Goal: Transaction & Acquisition: Purchase product/service

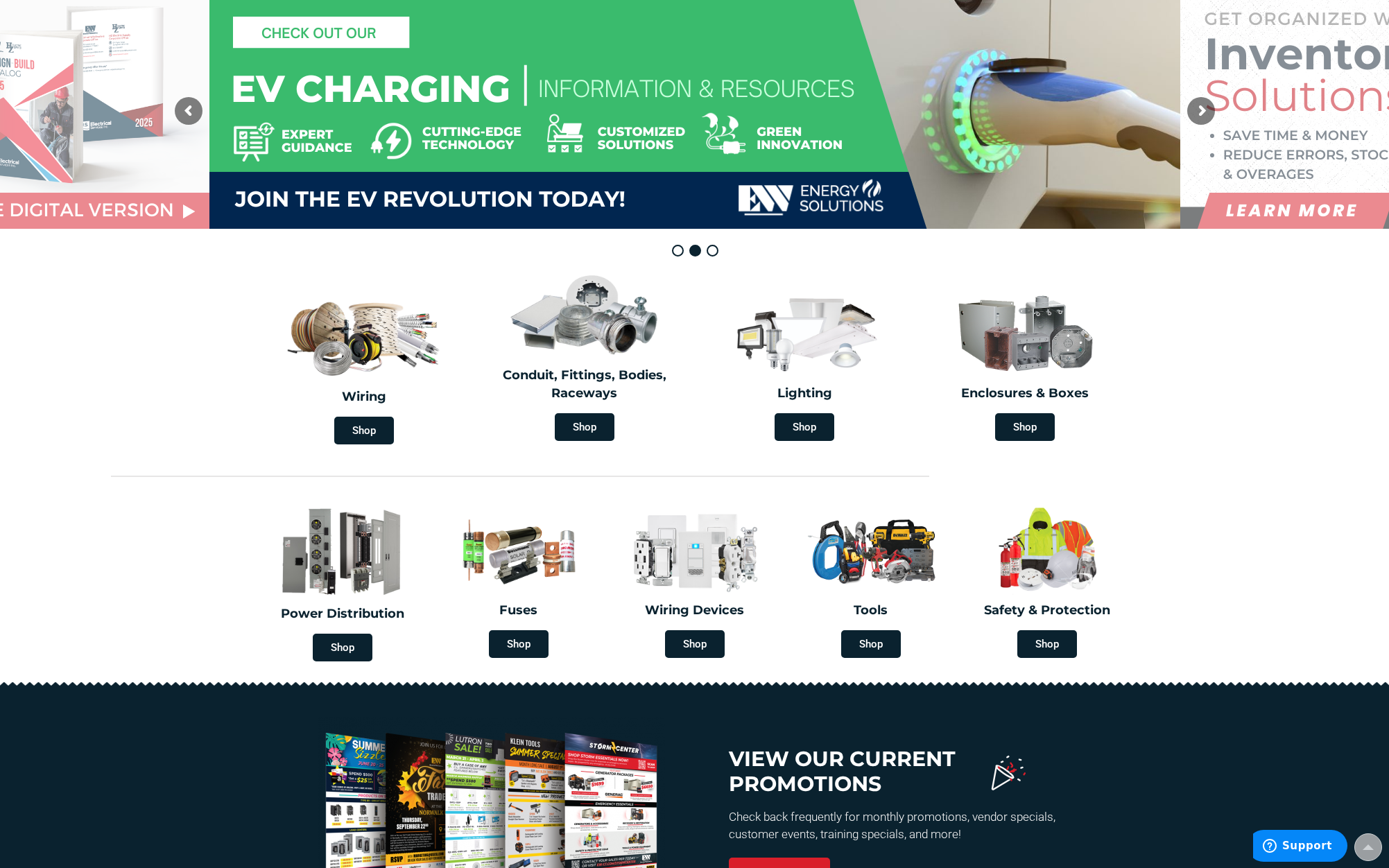
scroll to position [72, 0]
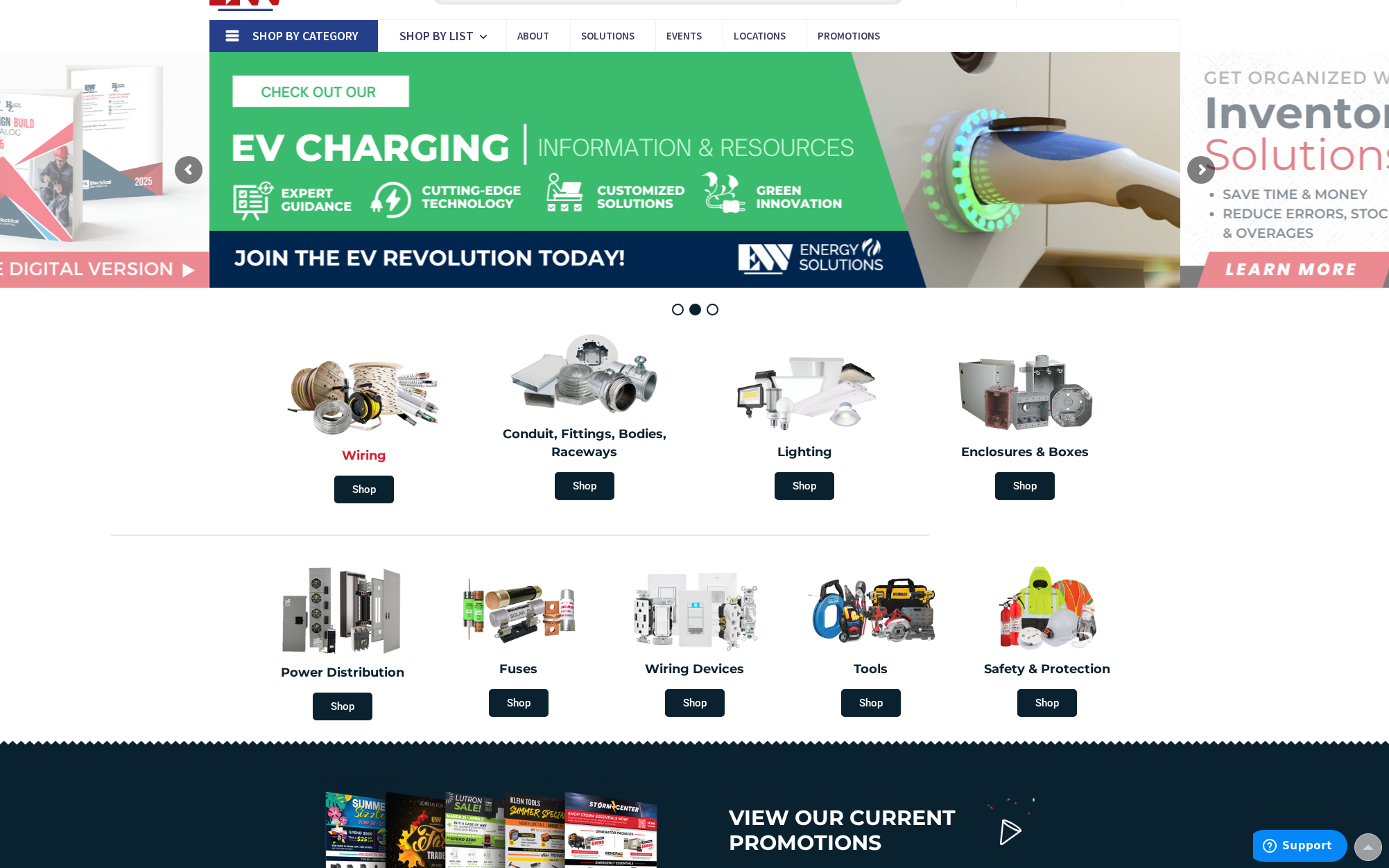
click at [384, 403] on img at bounding box center [364, 392] width 165 height 97
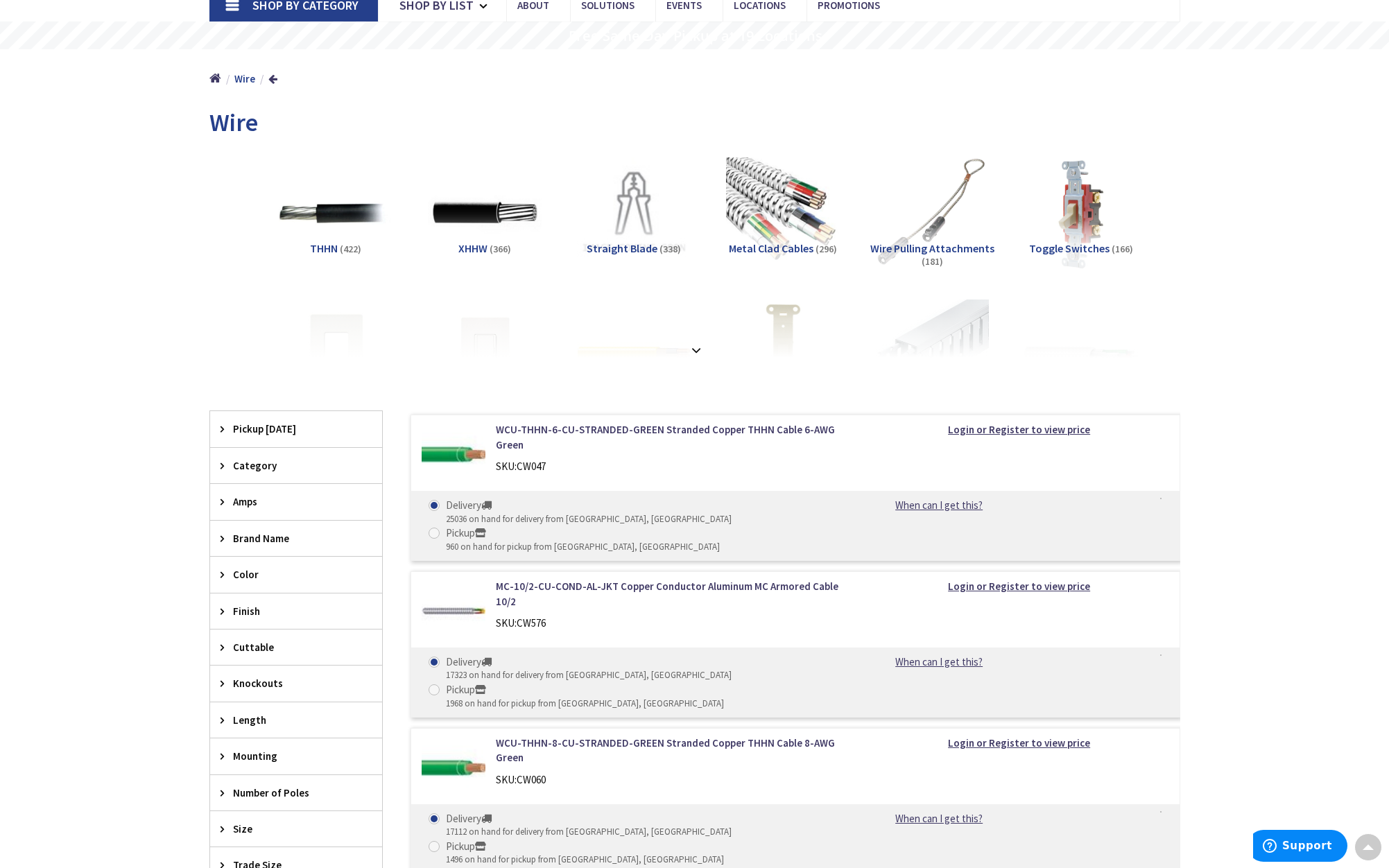
scroll to position [112, 0]
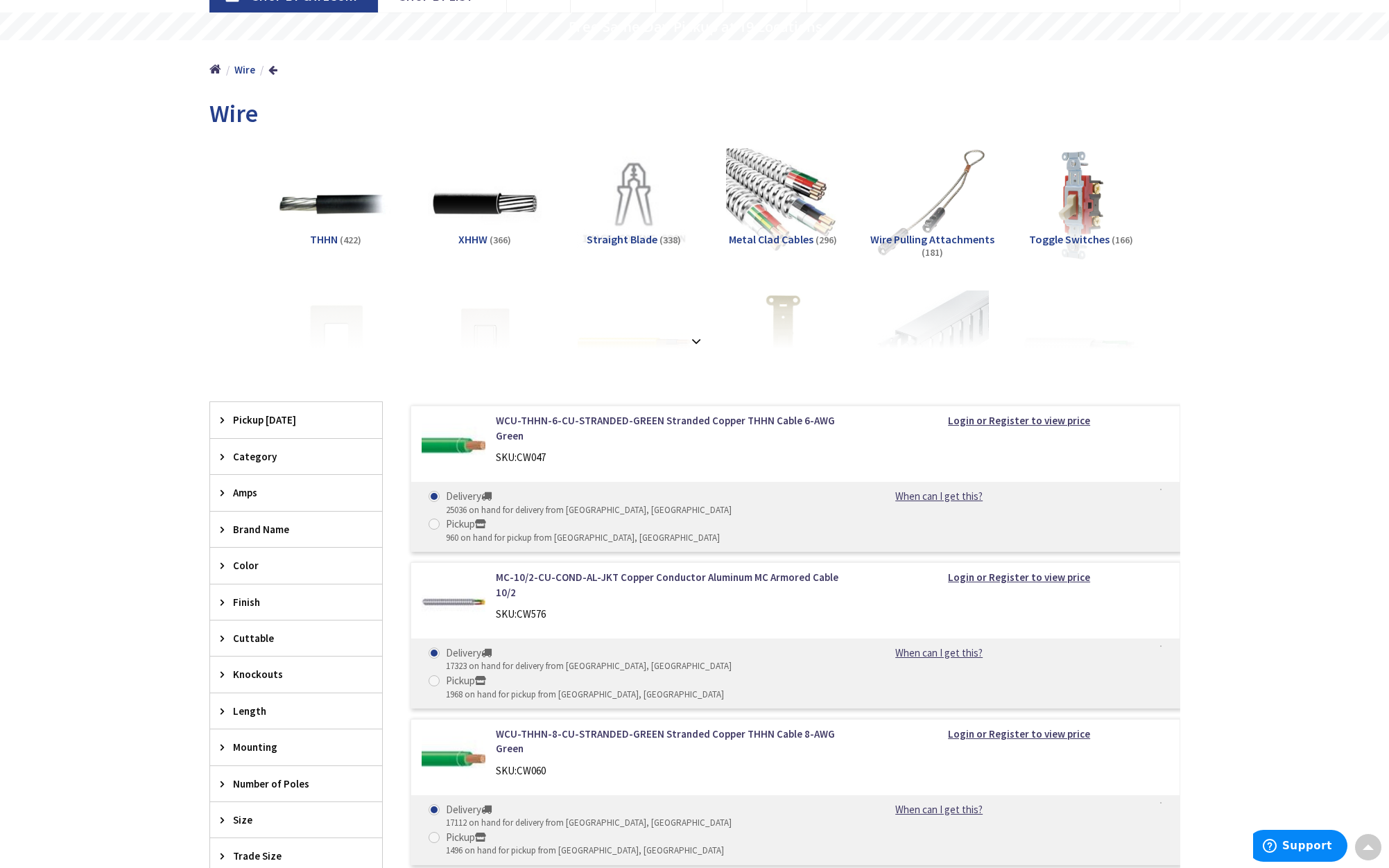
click at [226, 457] on icon at bounding box center [226, 457] width 10 height 10
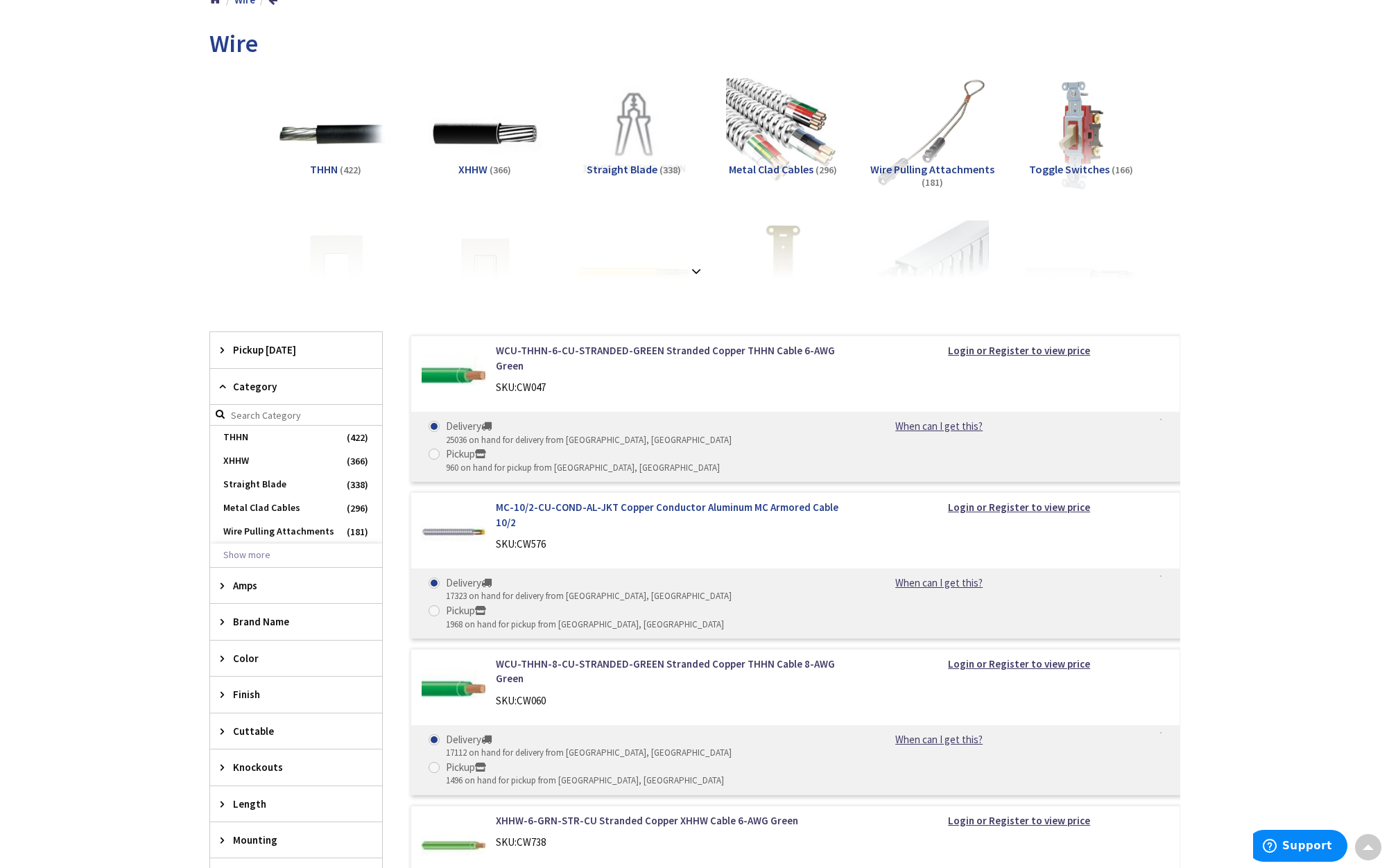
scroll to position [152, 0]
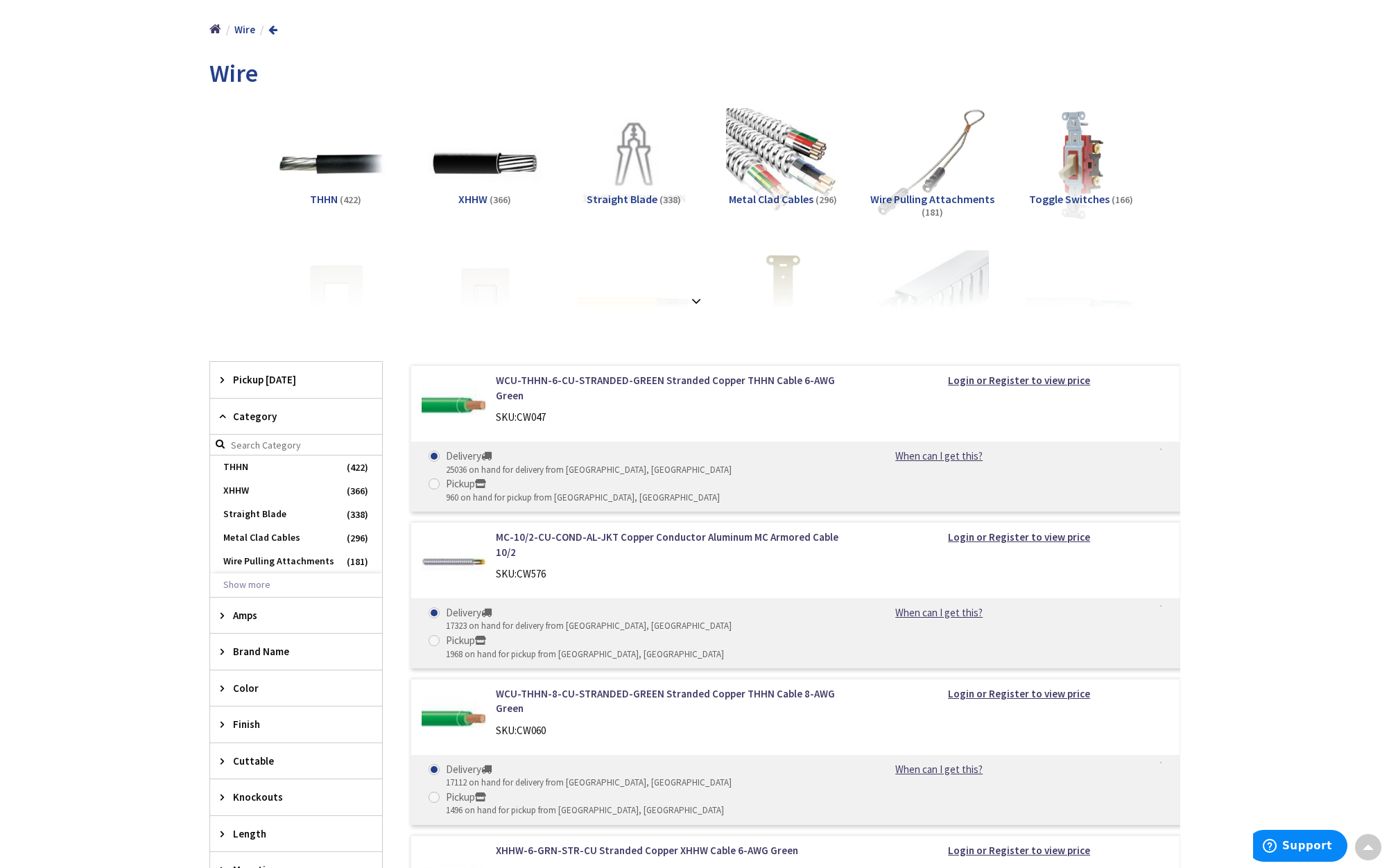
click at [269, 28] on link at bounding box center [273, 29] width 9 height 10
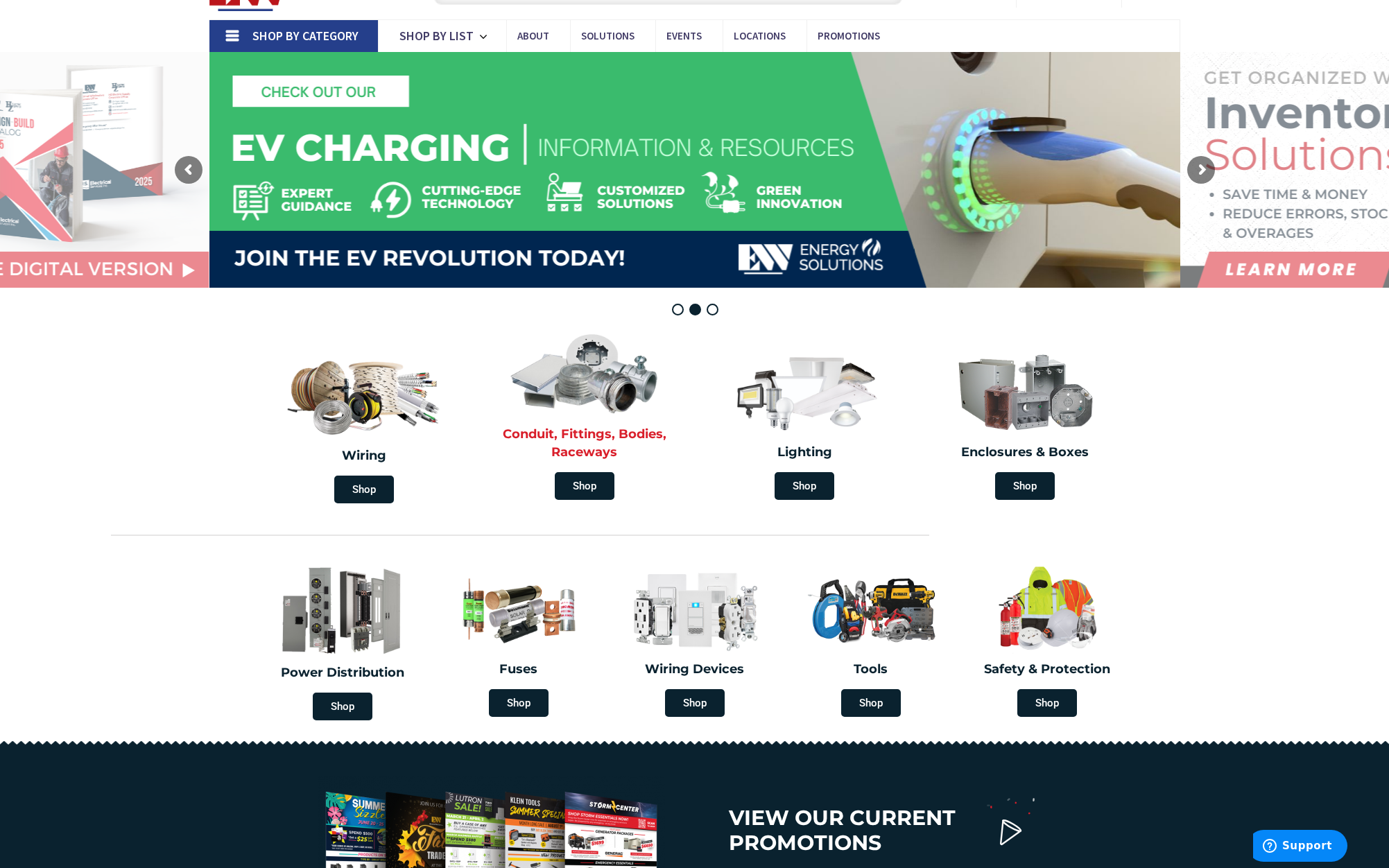
click at [595, 392] on img at bounding box center [584, 372] width 159 height 93
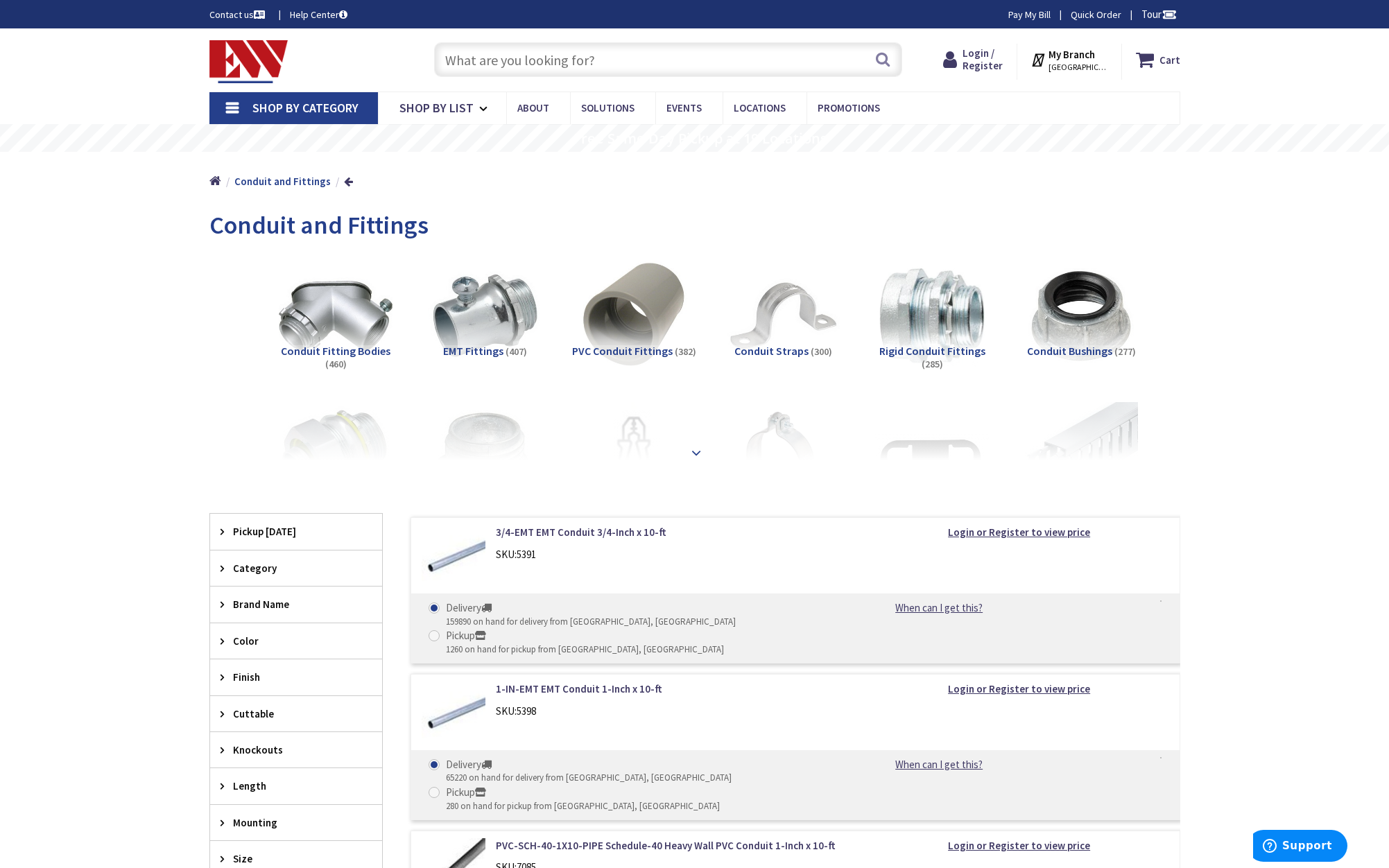
click at [694, 450] on strong at bounding box center [695, 453] width 16 height 15
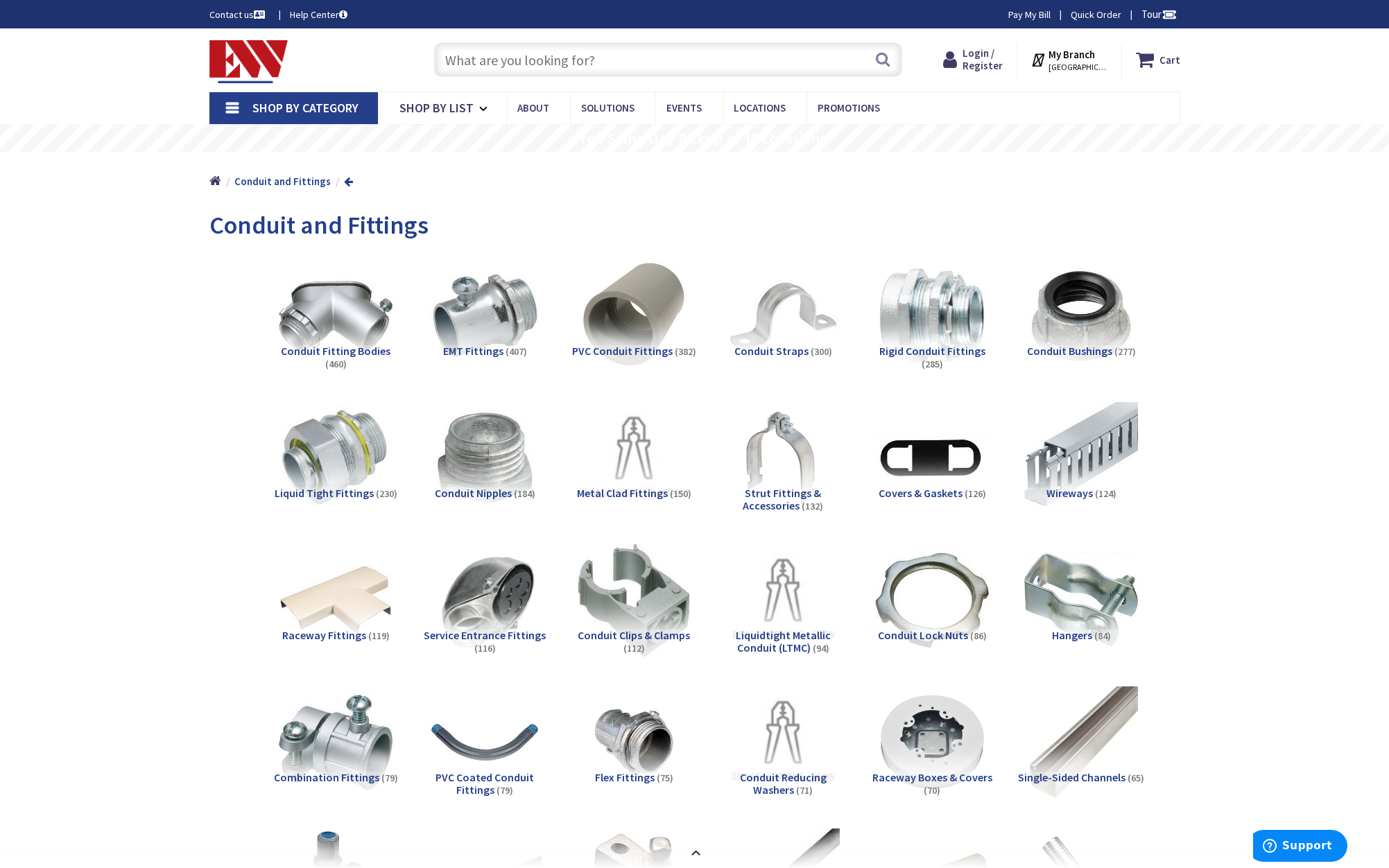
click at [344, 180] on link at bounding box center [348, 181] width 9 height 10
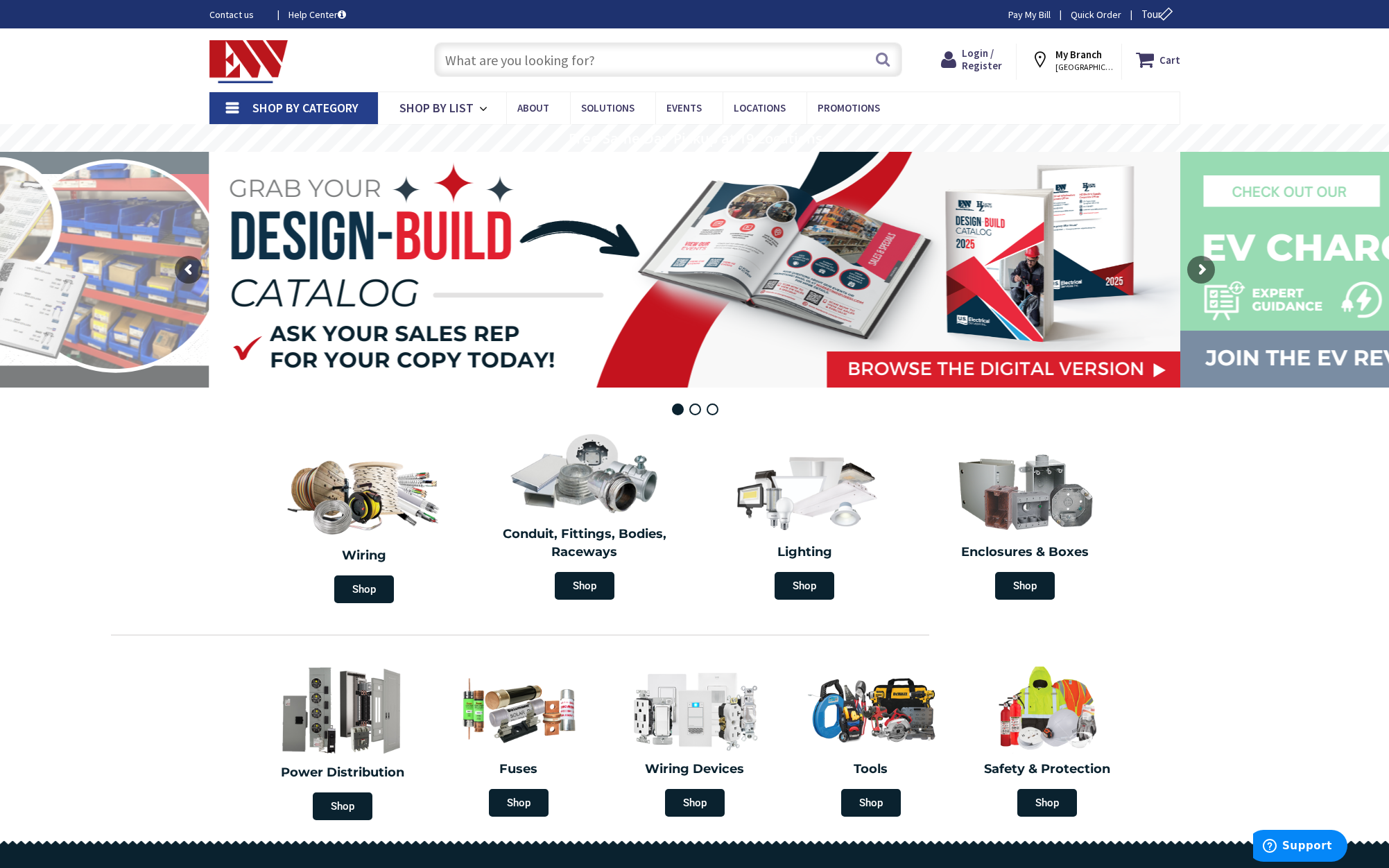
click at [563, 56] on input "text" at bounding box center [668, 59] width 468 height 35
paste input "TE Connectivity Gel Tap Splice (GTAP)"
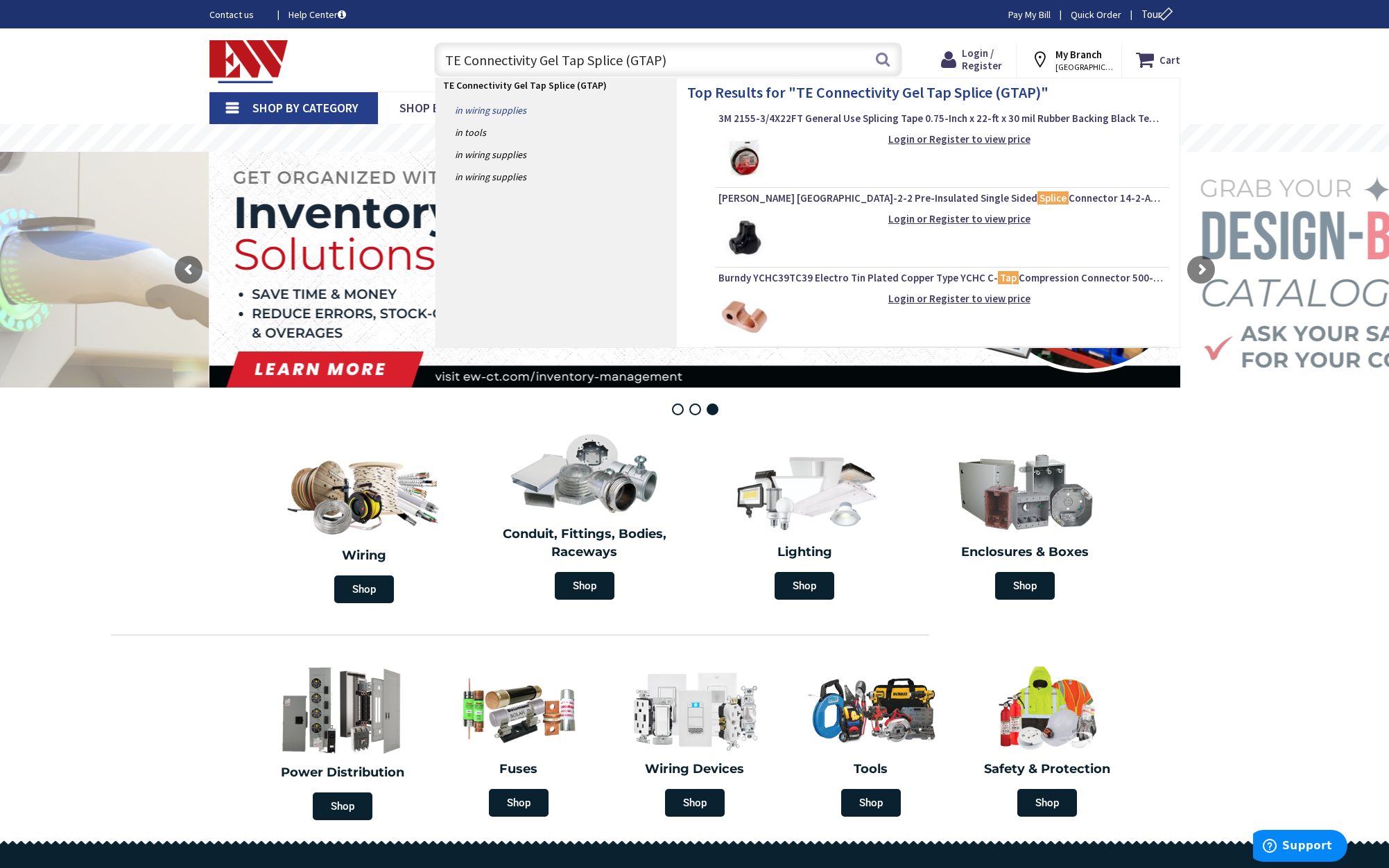
type input "TE Connectivity Gel Tap Splice (GTAP)"
click at [487, 108] on link "in Wiring Supplies" at bounding box center [556, 110] width 240 height 22
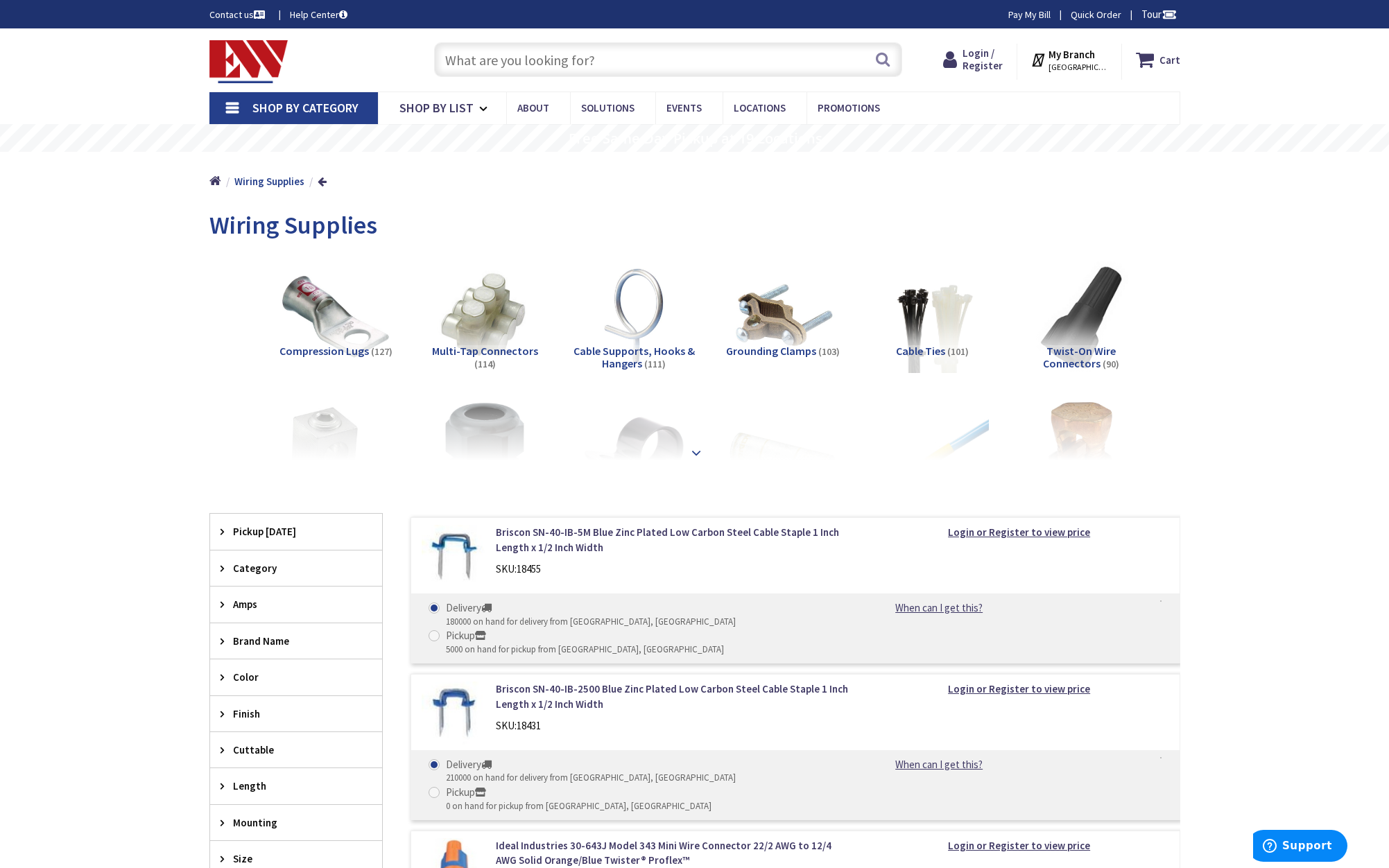
click at [693, 449] on strong at bounding box center [695, 453] width 16 height 15
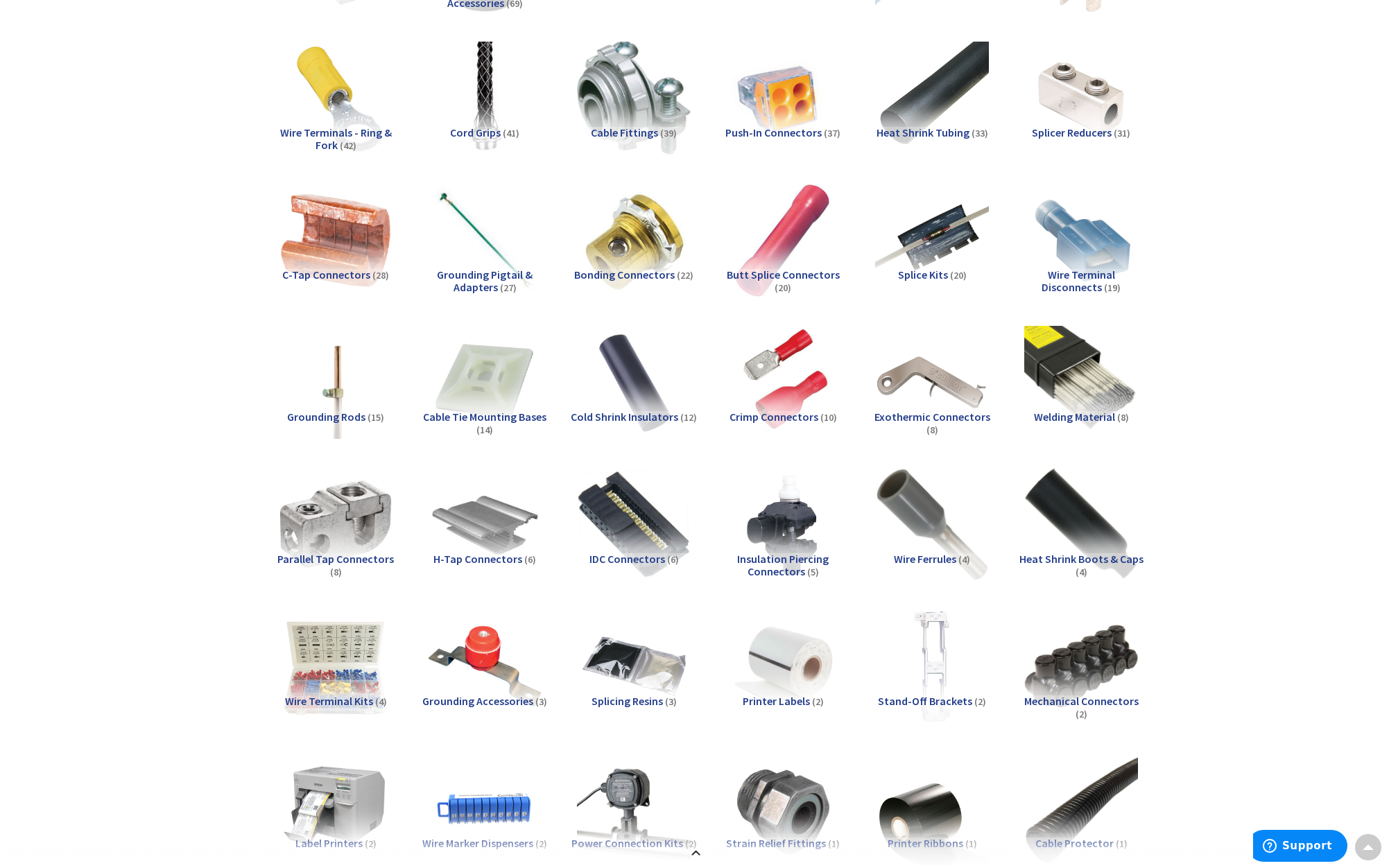
scroll to position [446, 0]
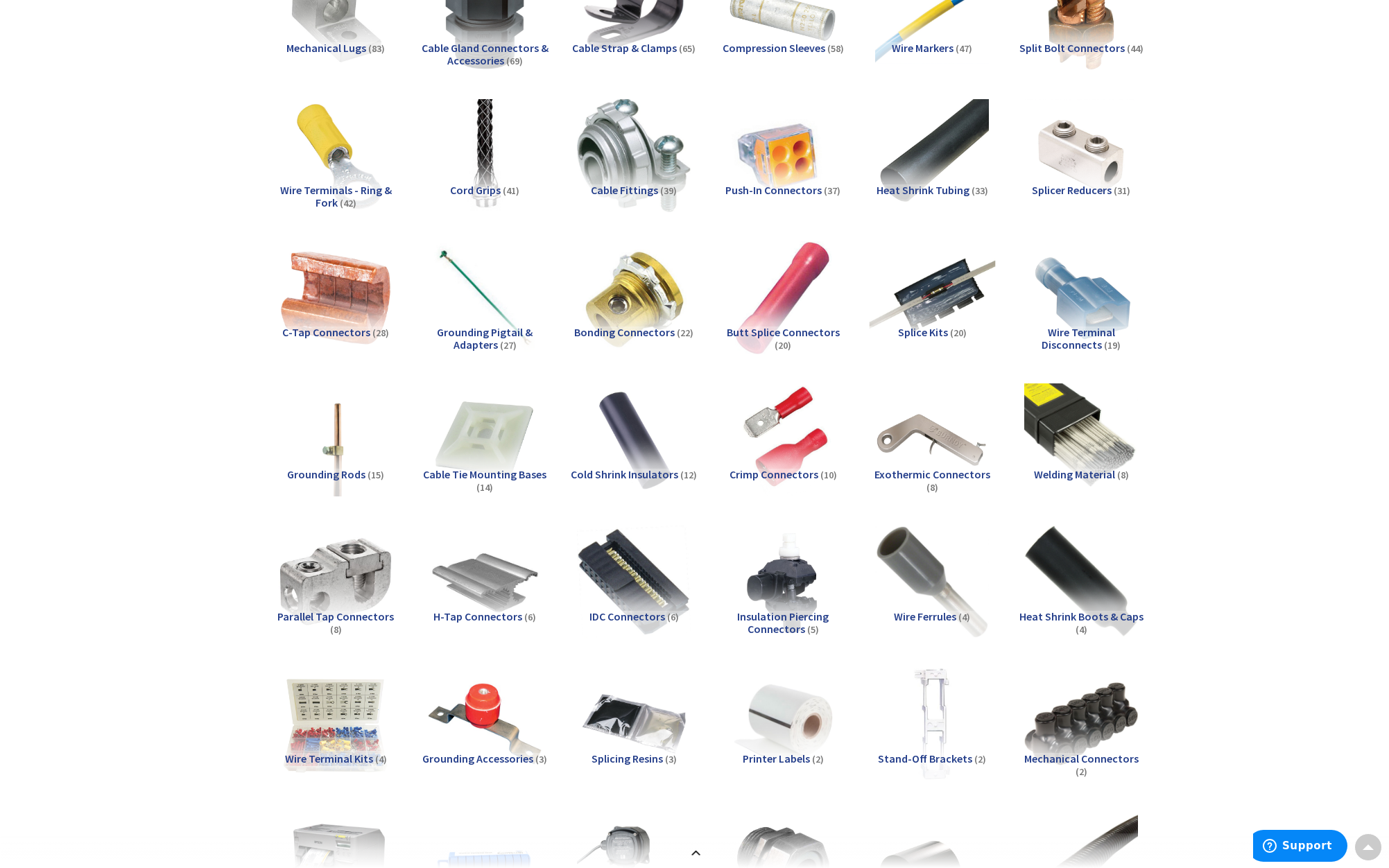
click at [932, 307] on img at bounding box center [931, 297] width 126 height 126
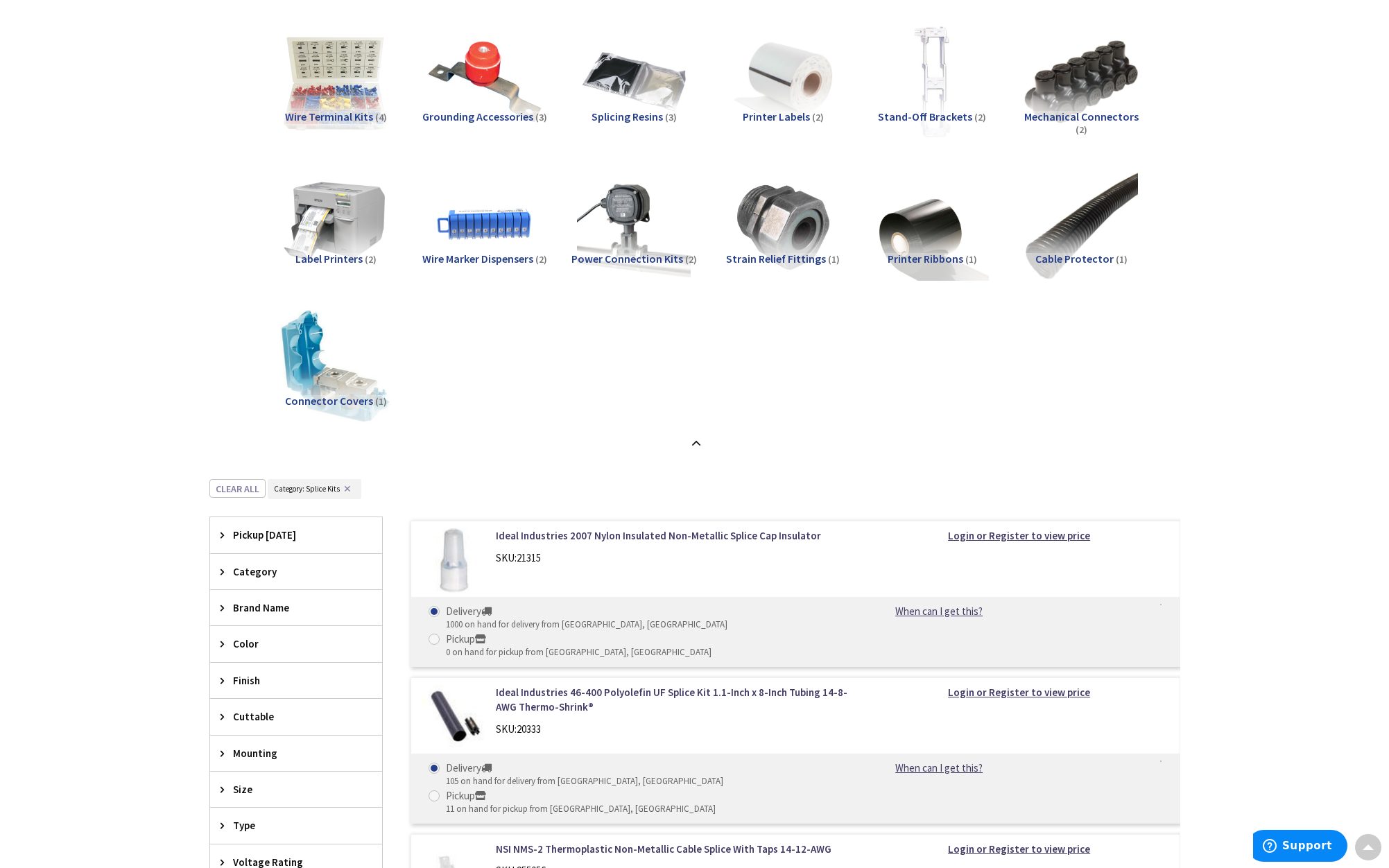
scroll to position [1145, 0]
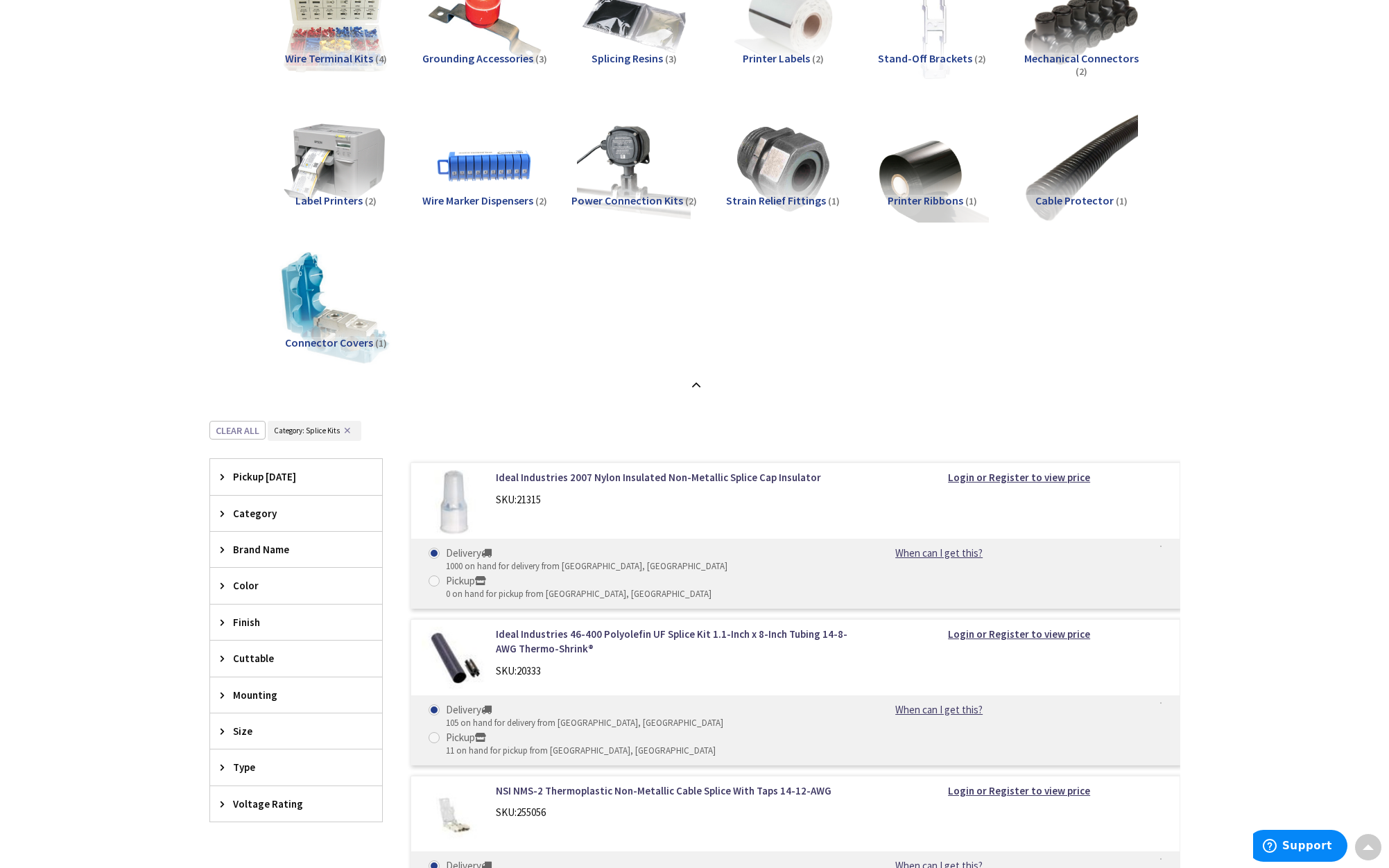
click at [221, 515] on icon at bounding box center [226, 513] width 10 height 10
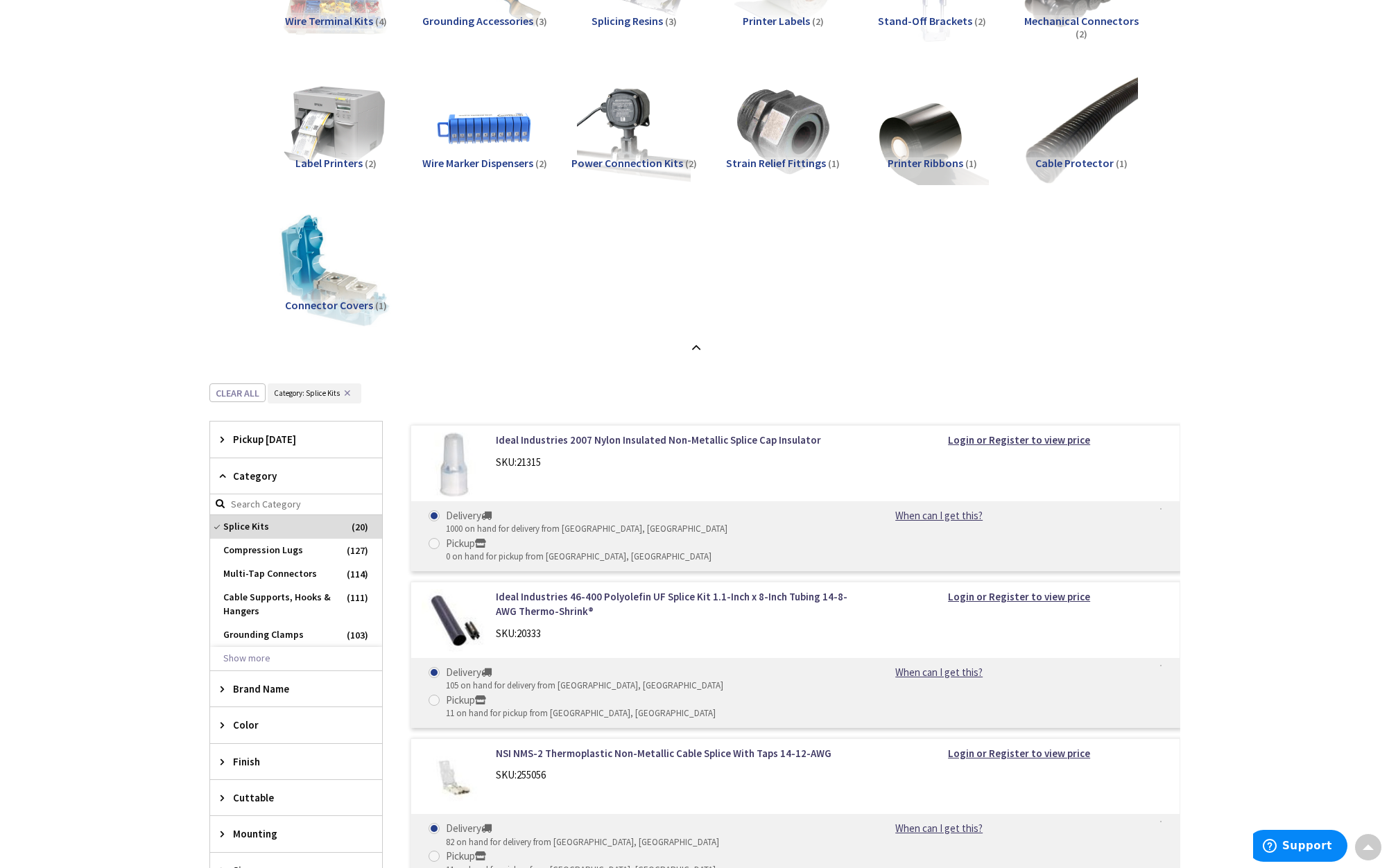
scroll to position [1255, 0]
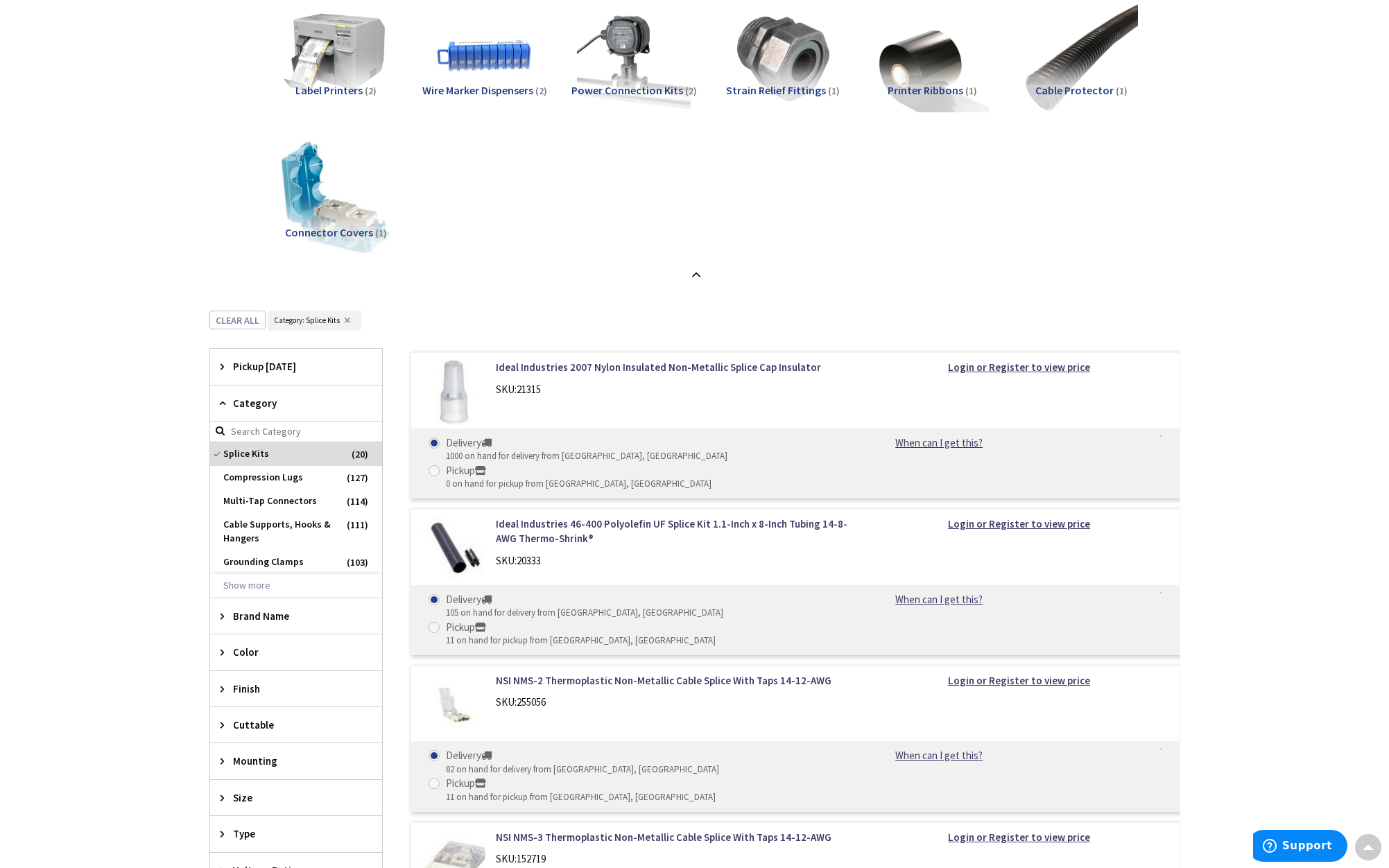
click at [224, 616] on icon at bounding box center [226, 616] width 10 height 10
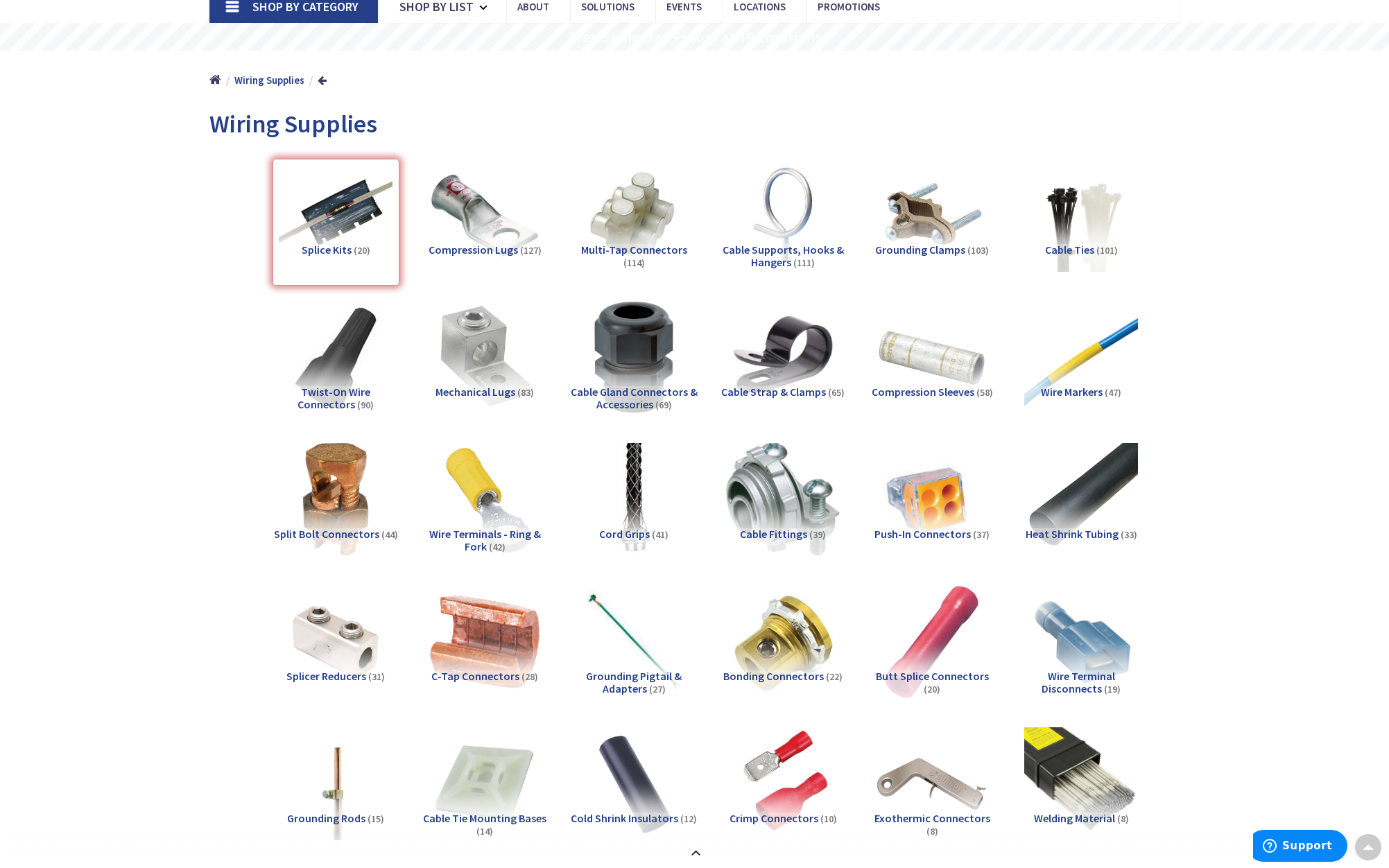
scroll to position [92, 0]
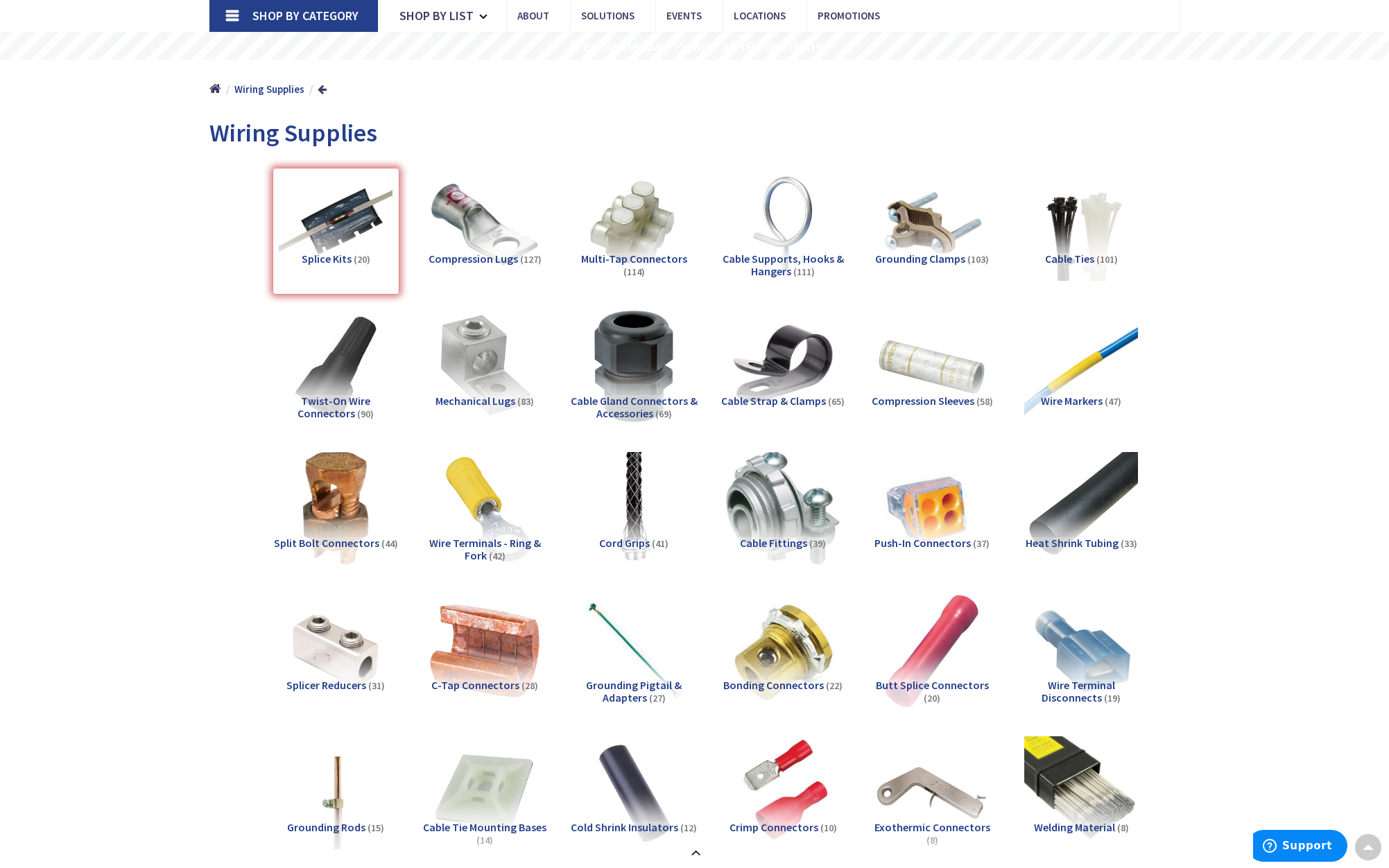
click at [328, 227] on div "Splice Kits (20)" at bounding box center [336, 231] width 127 height 127
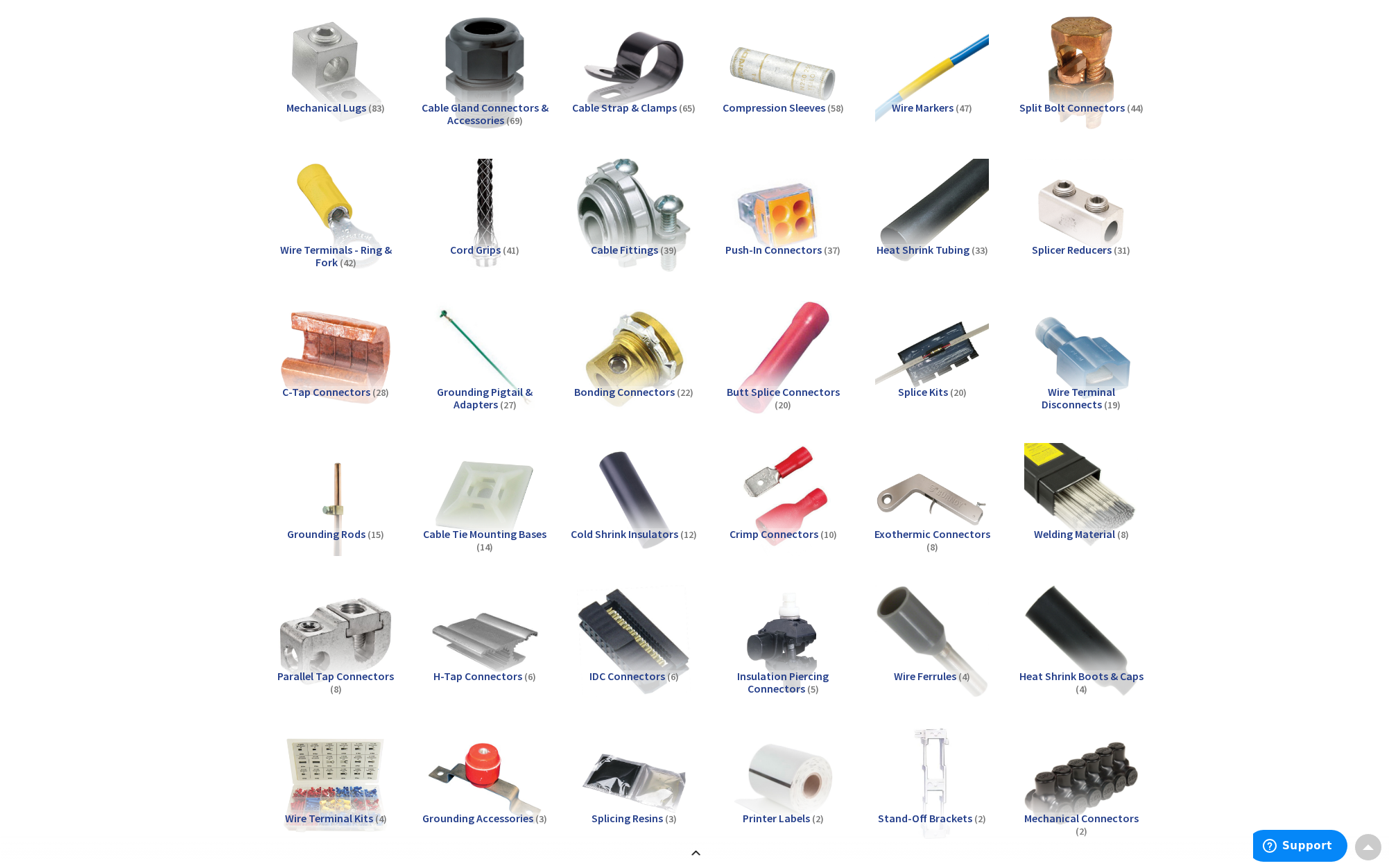
scroll to position [376, 0]
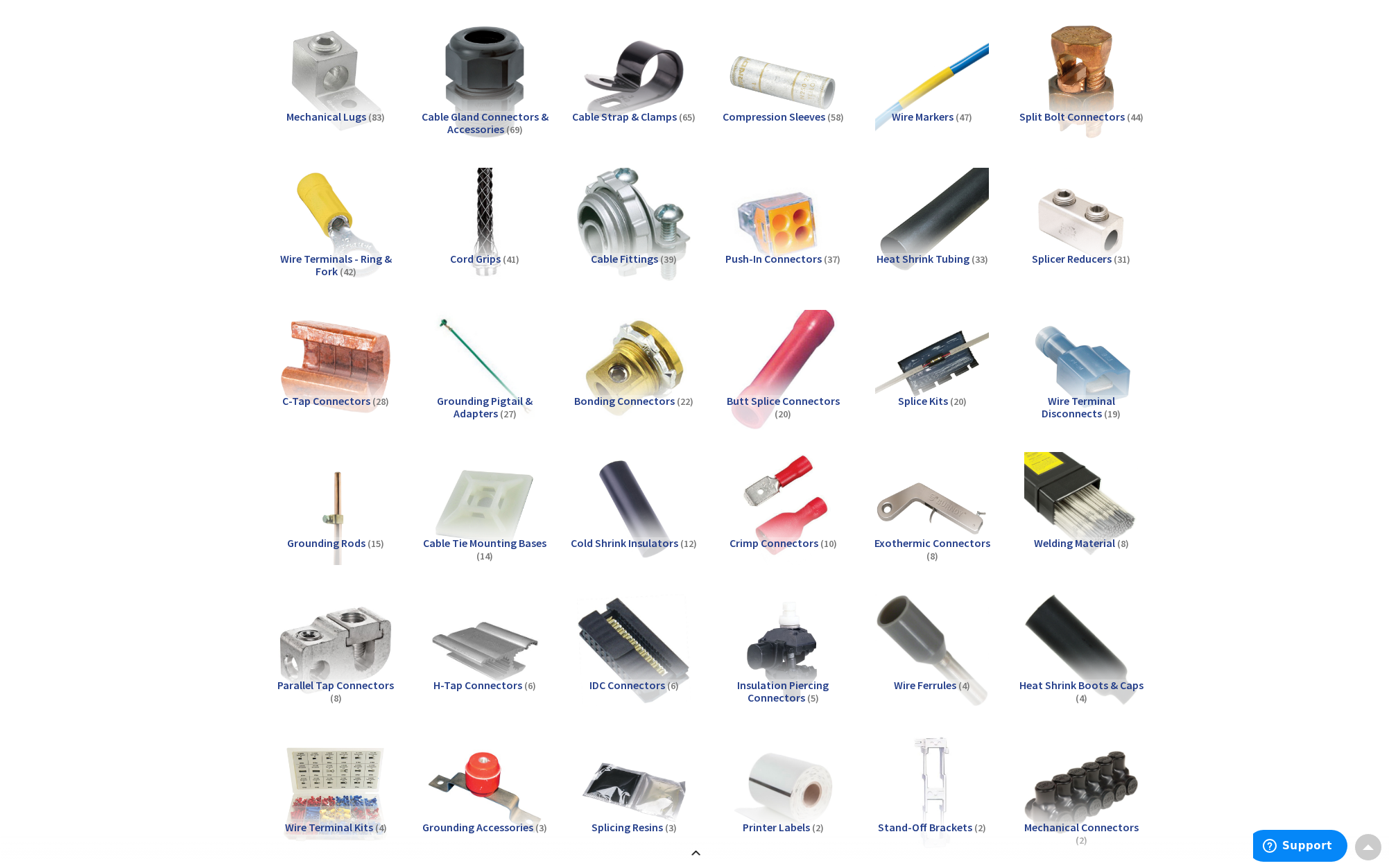
click at [925, 375] on img at bounding box center [932, 367] width 115 height 115
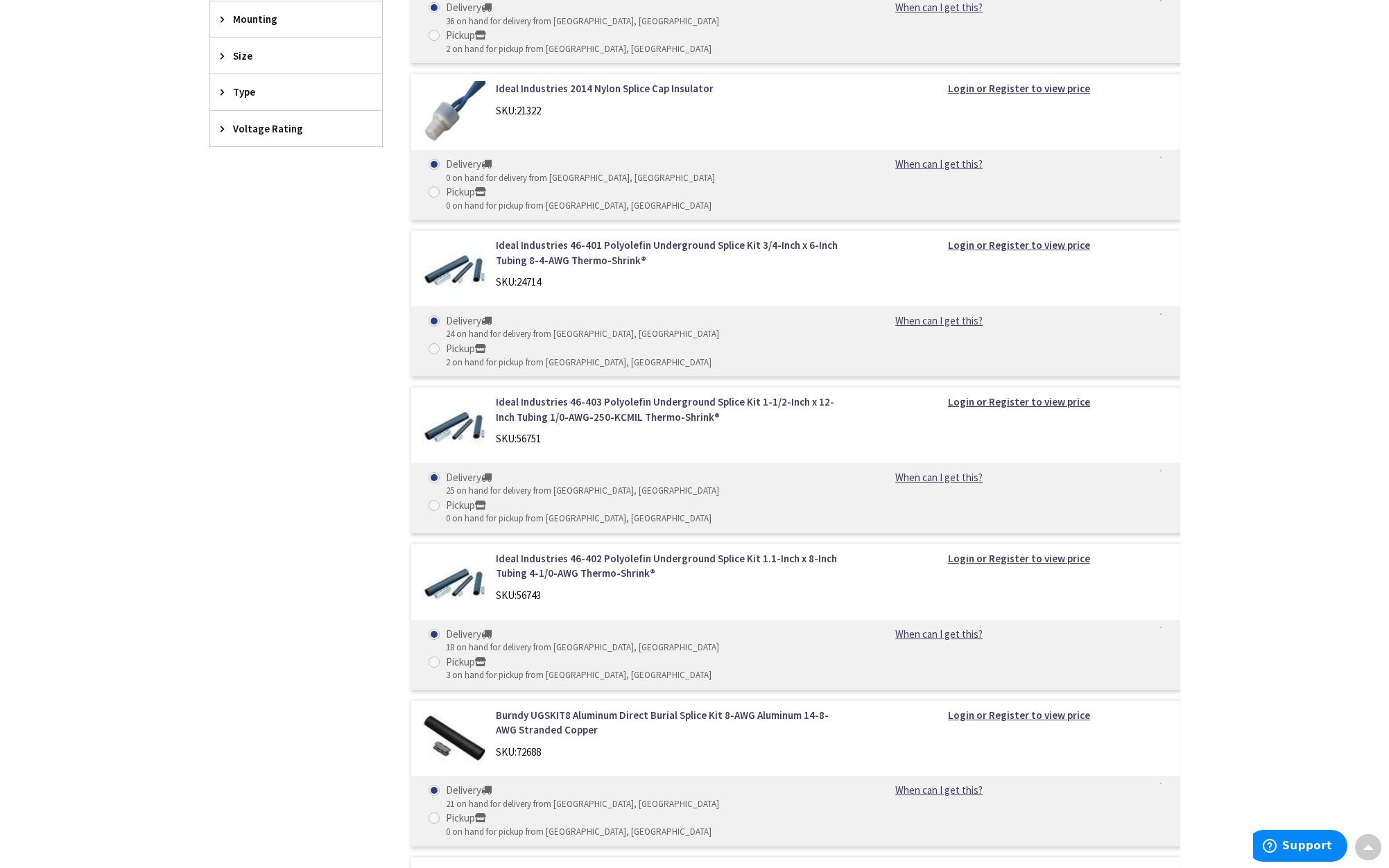
scroll to position [2305, 0]
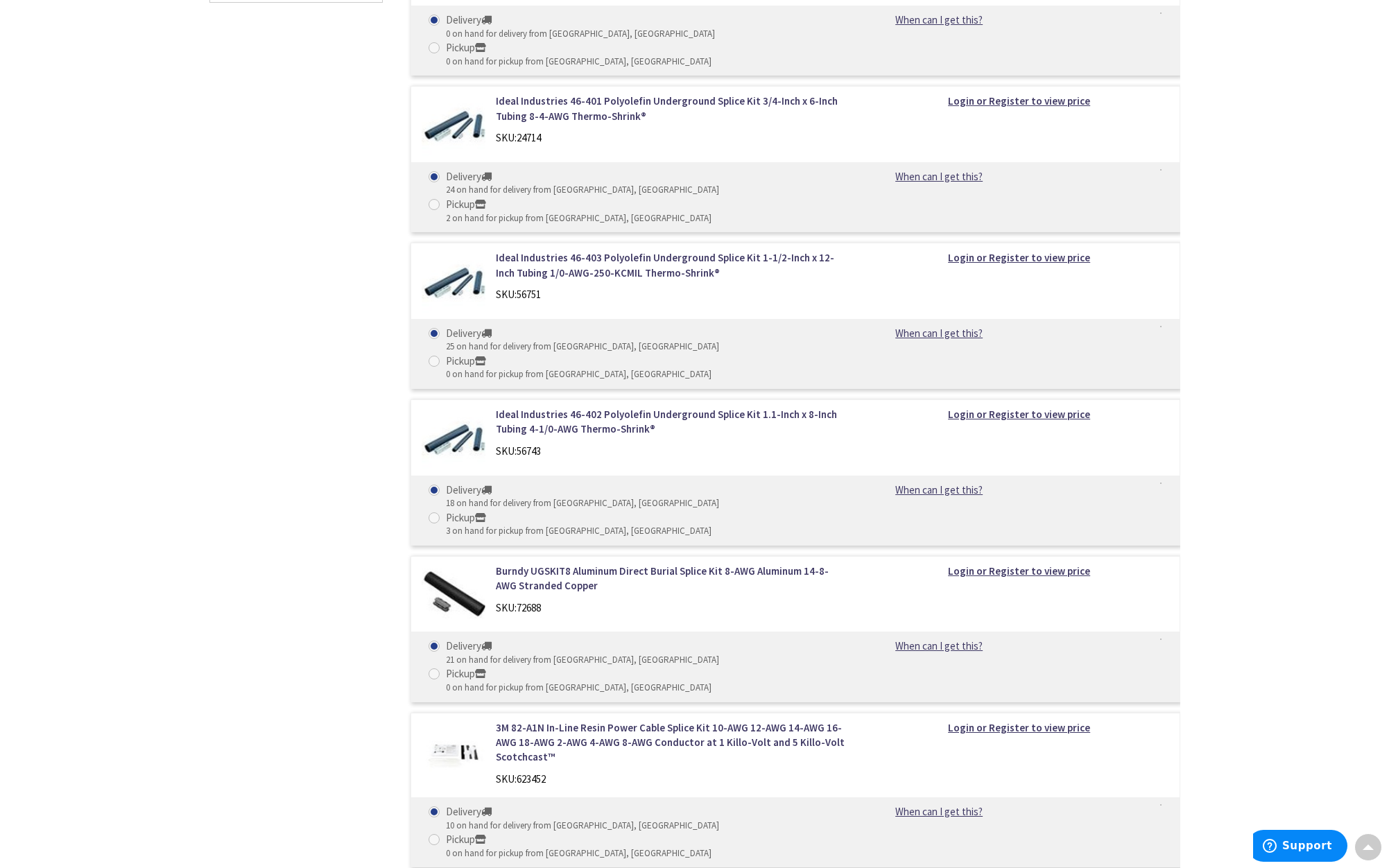
click at [285, 635] on div "Filters 20 items Pickup Today Manchester (0 mi) (5) Hartford (8.86 mi) (2) Wind…" at bounding box center [296, 478] width 174 height 2358
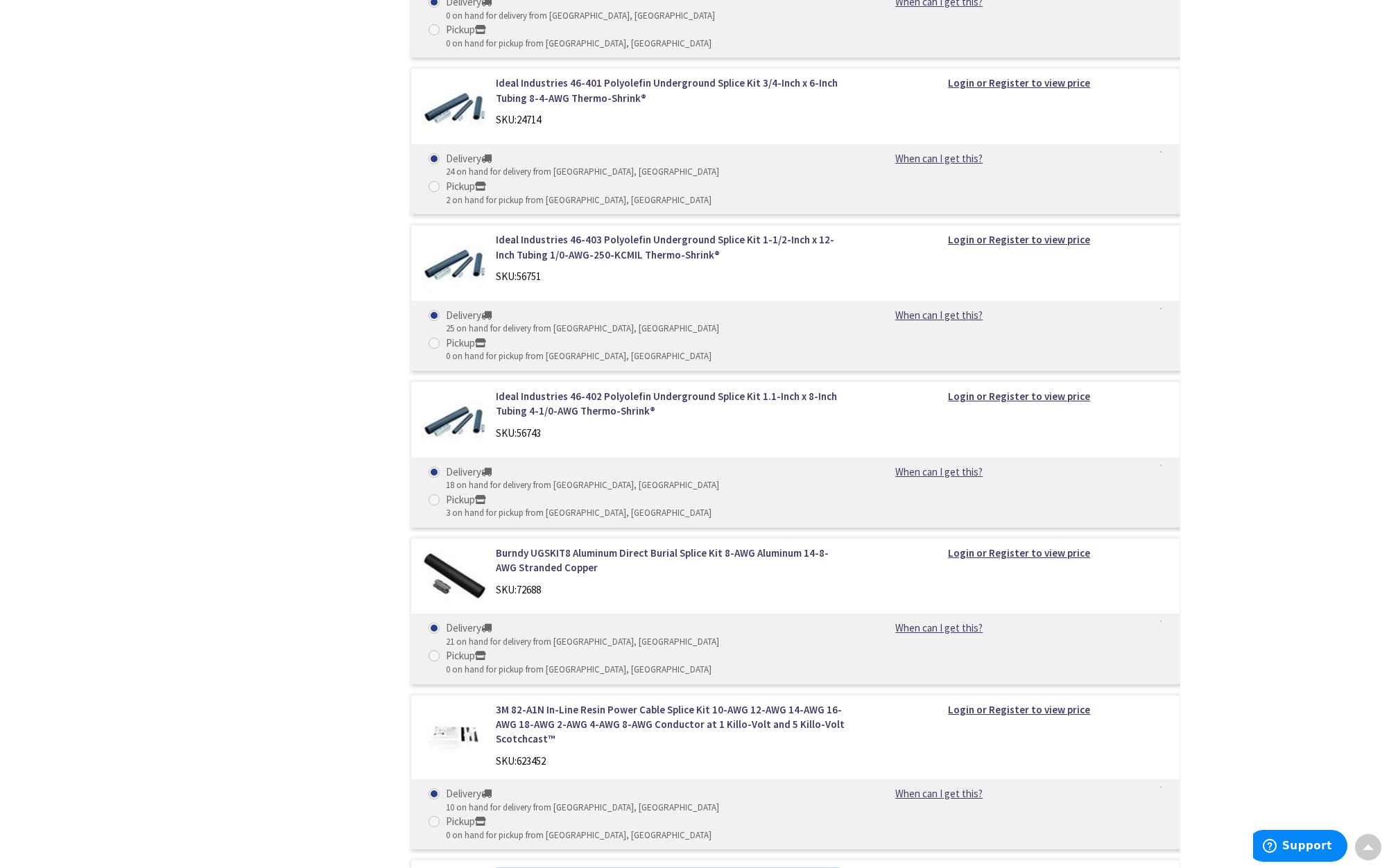
scroll to position [2482, 0]
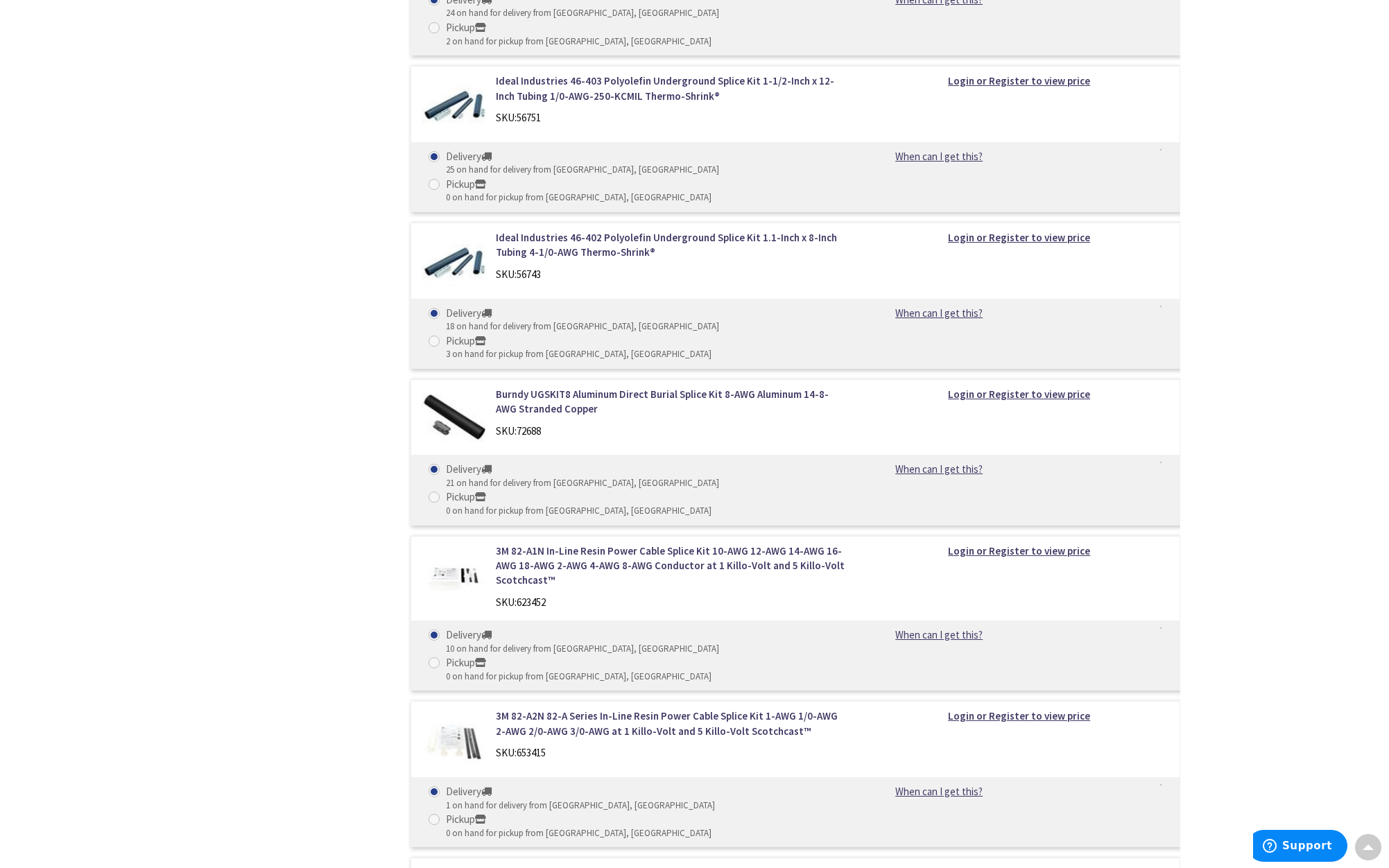
click at [309, 610] on div "Filters 20 items Pickup Today Manchester (0 mi) (5) Hartford (8.86 mi) (2) Wind…" at bounding box center [296, 301] width 174 height 2358
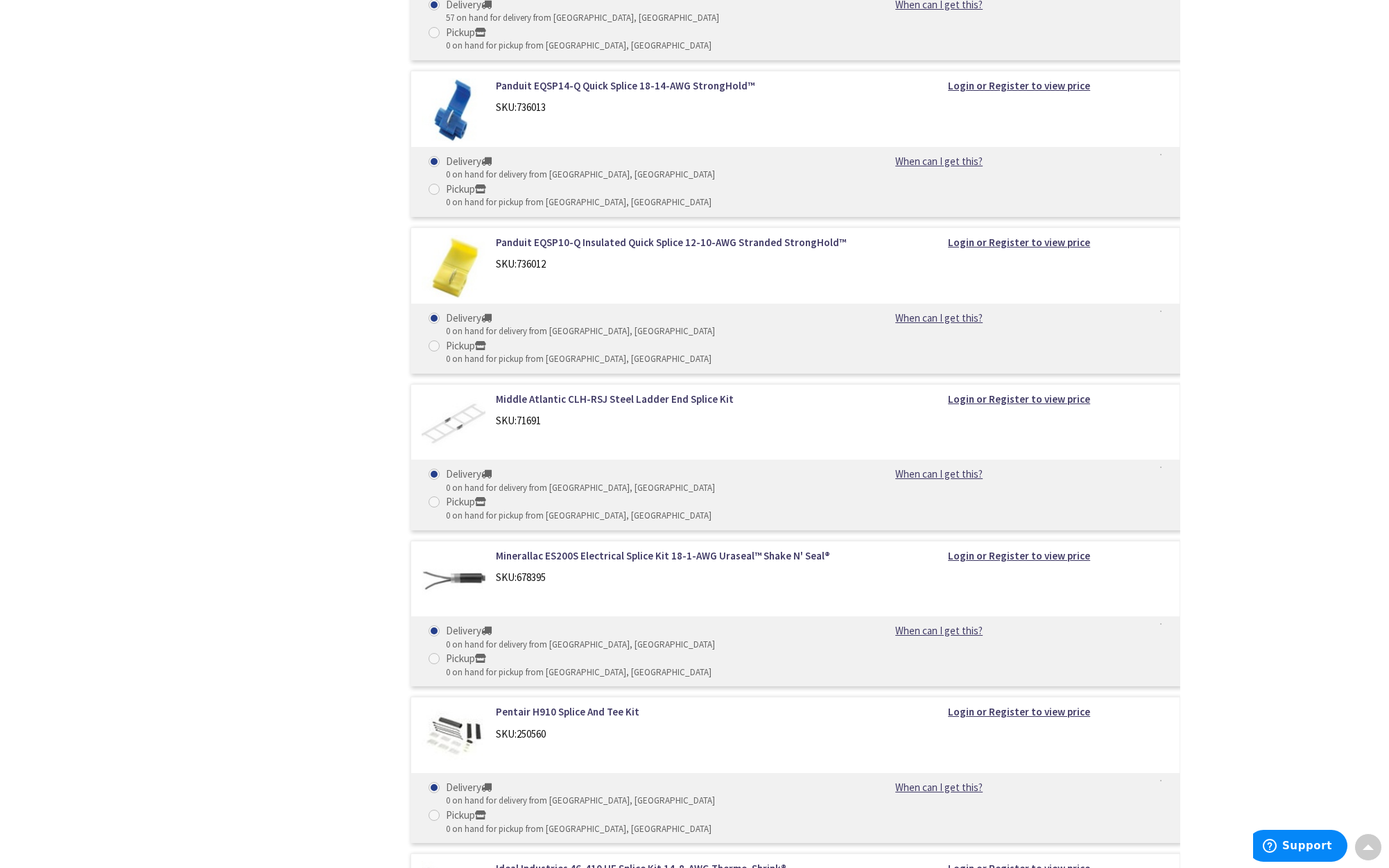
scroll to position [3483, 0]
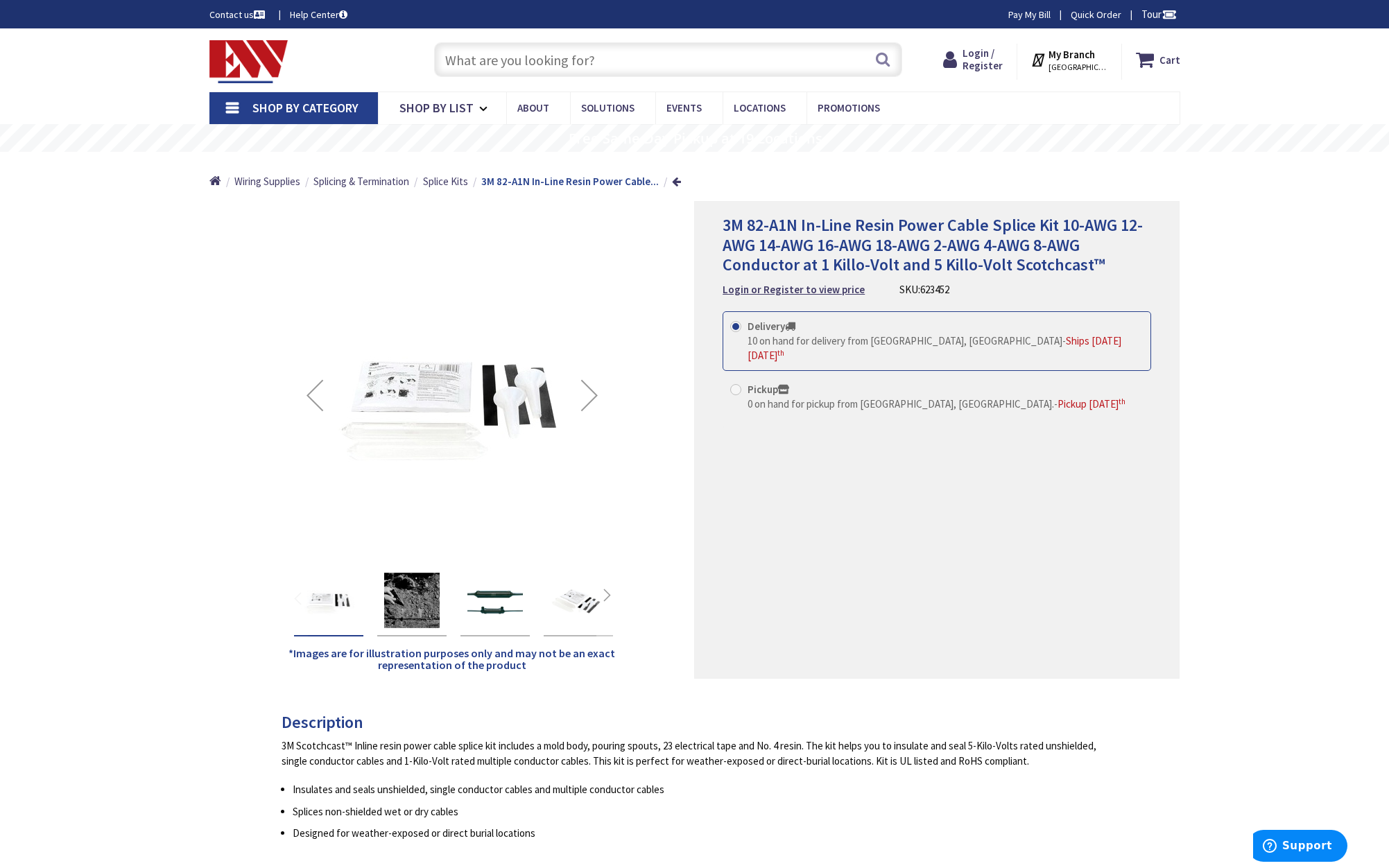
click at [592, 390] on div "Next" at bounding box center [589, 395] width 56 height 56
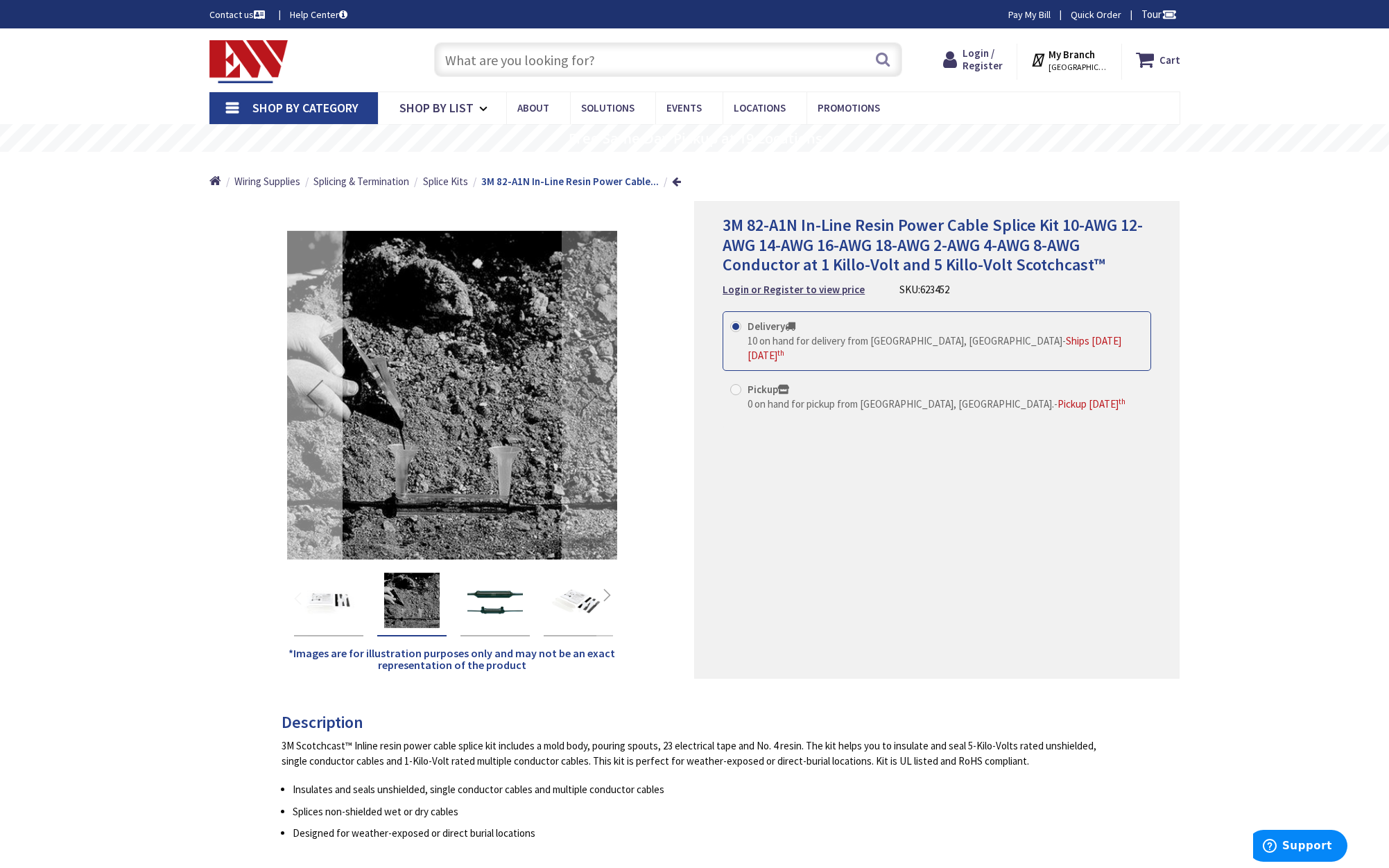
click at [310, 390] on div "Previous" at bounding box center [315, 395] width 56 height 56
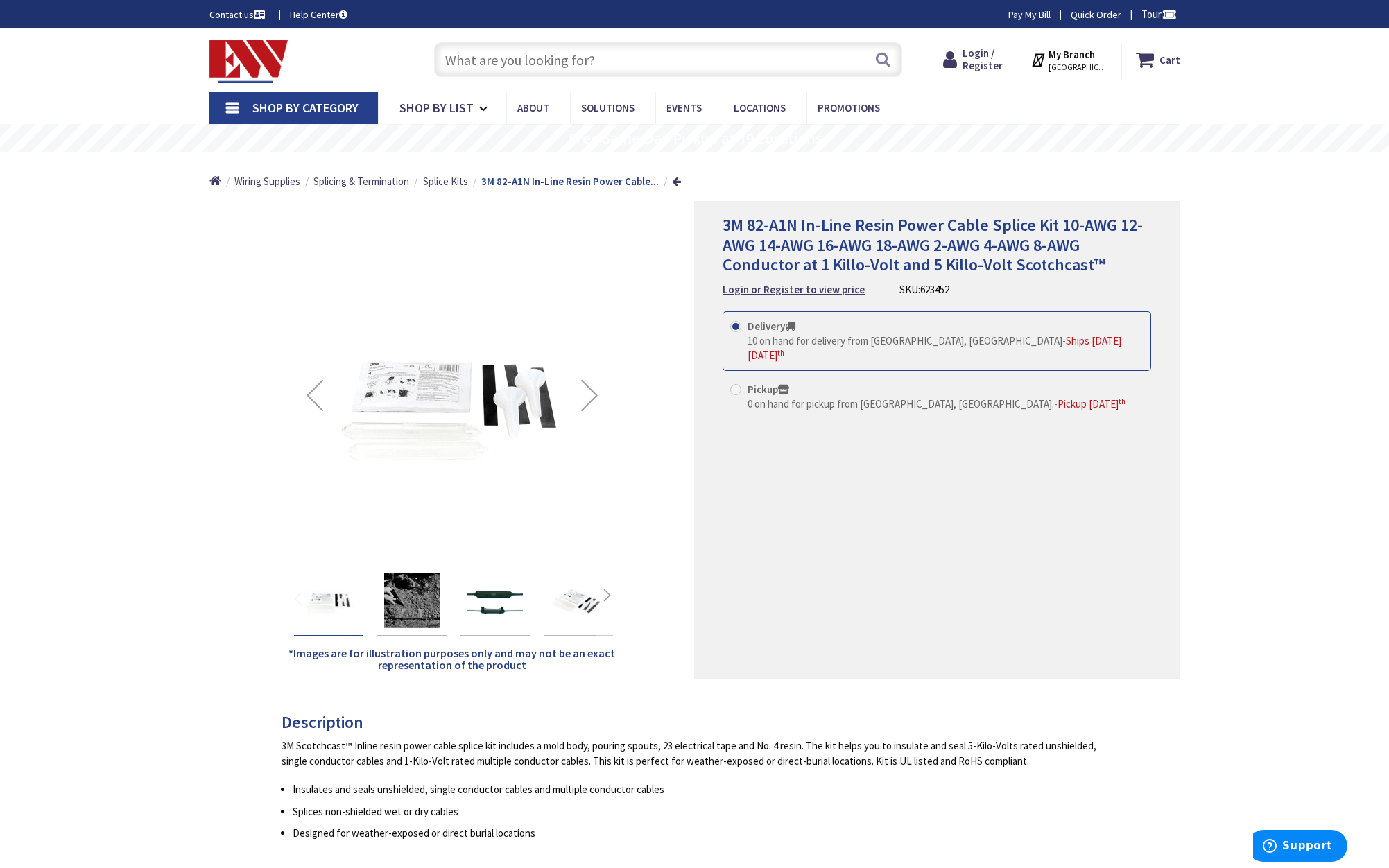
click at [310, 390] on div "Previous" at bounding box center [315, 395] width 56 height 56
click at [311, 393] on div "Previous" at bounding box center [315, 395] width 56 height 56
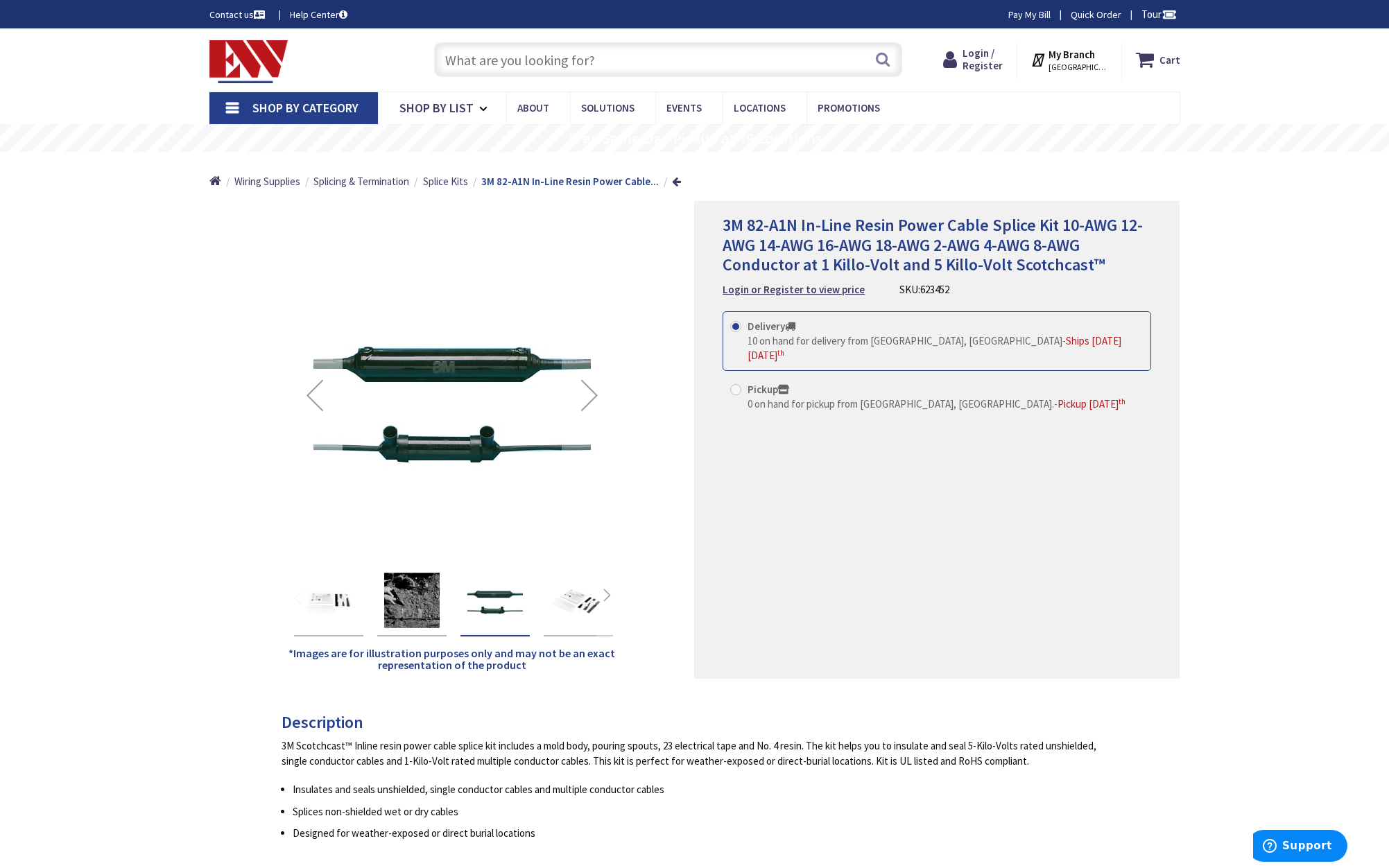
click at [312, 390] on div "Previous" at bounding box center [315, 395] width 56 height 56
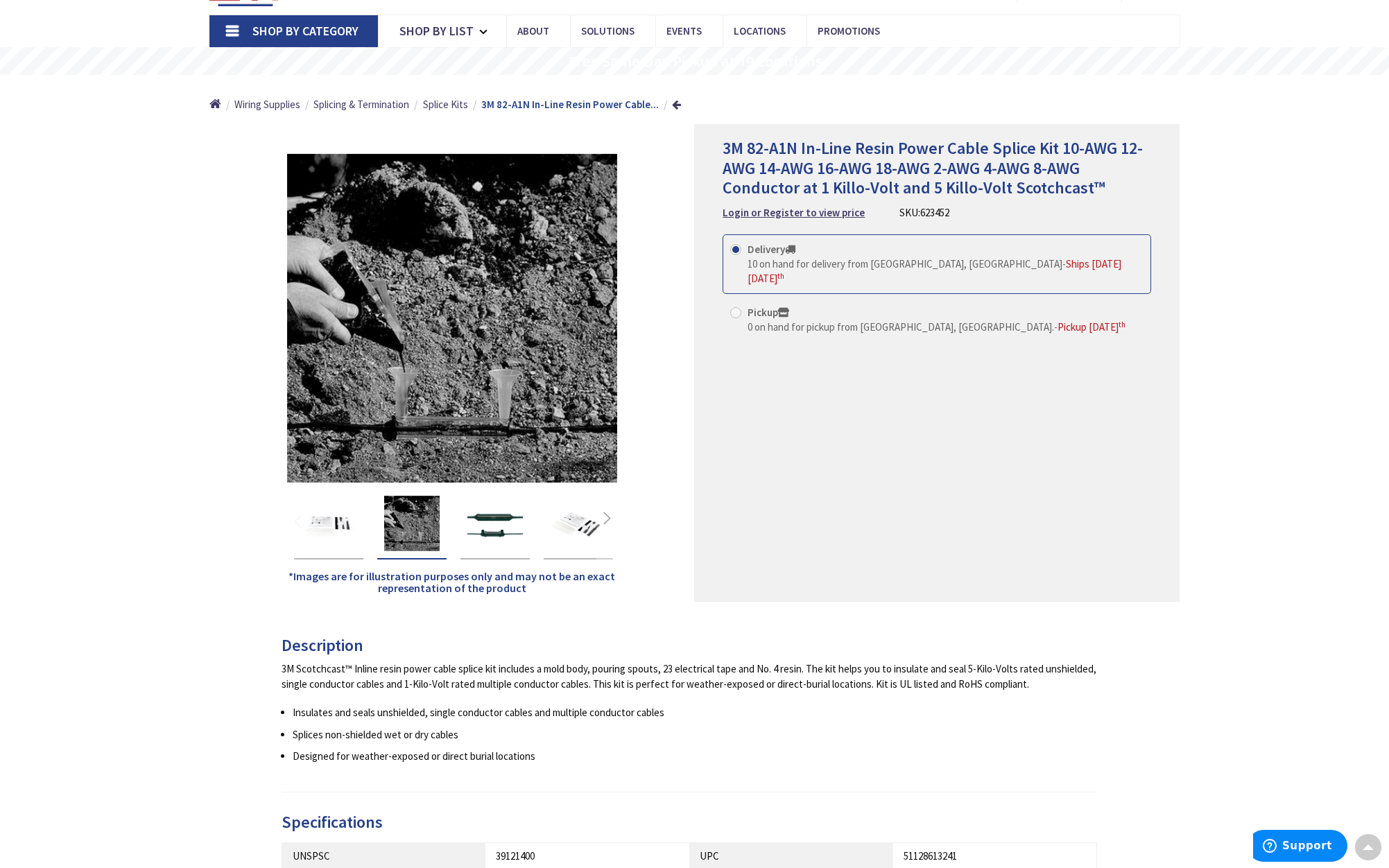
scroll to position [86, 0]
